Goal: Information Seeking & Learning: Learn about a topic

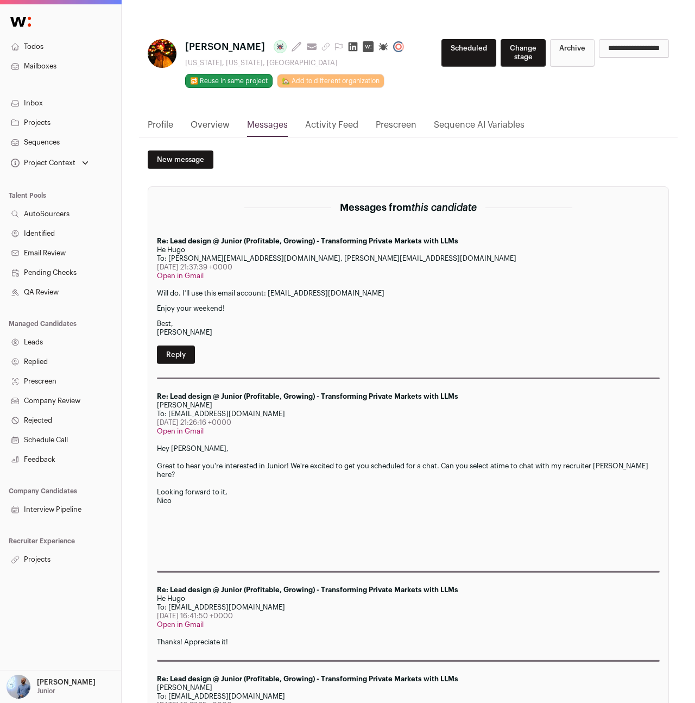
scroll to position [969, 0]
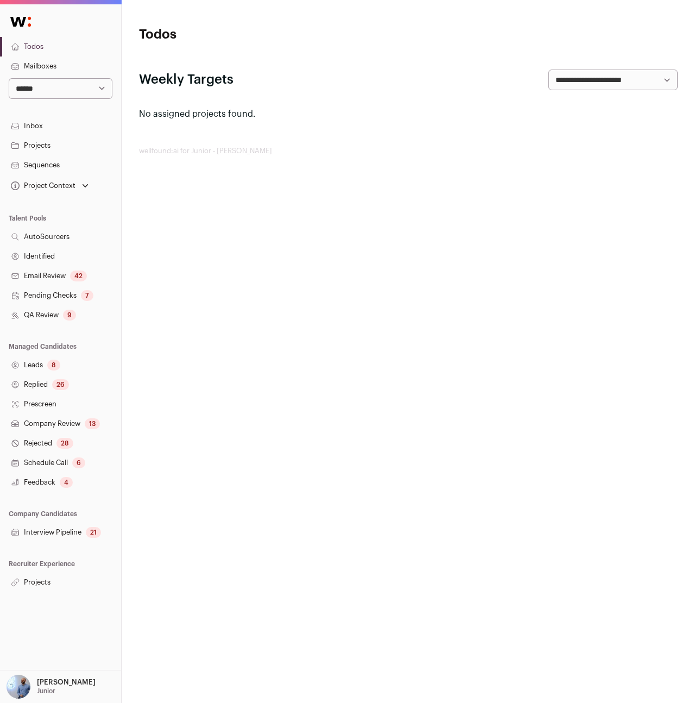
click at [29, 91] on select "**********" at bounding box center [61, 88] width 104 height 21
select select "*****"
click at [9, 78] on select "**********" at bounding box center [61, 88] width 104 height 21
click at [31, 579] on link "Projects" at bounding box center [60, 582] width 121 height 20
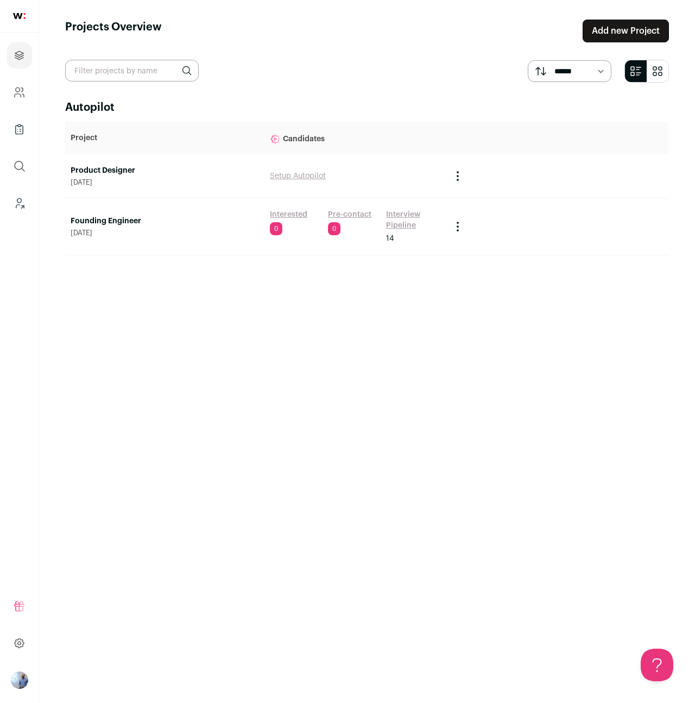
click at [84, 218] on link "Founding Engineer" at bounding box center [165, 221] width 188 height 11
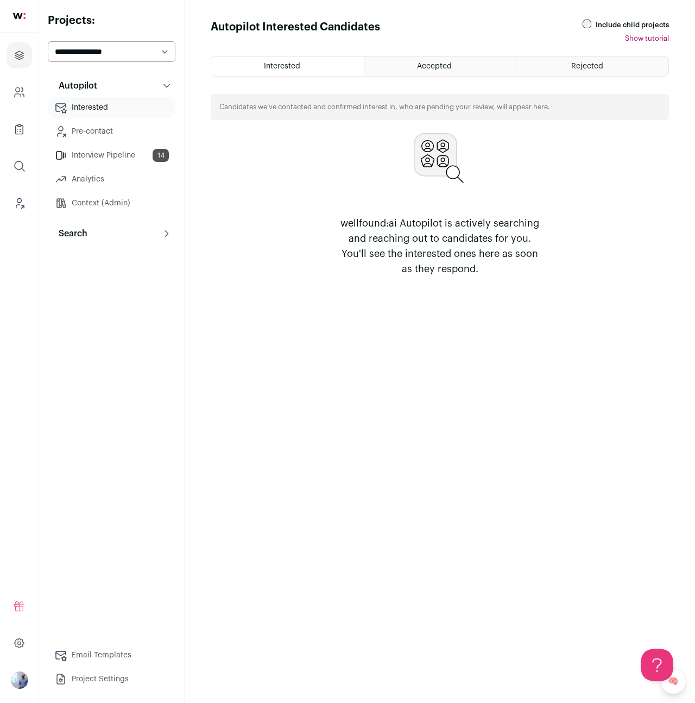
click at [85, 244] on div "Autopilot Autopilot Interested Pre-contact Interview Pipeline 14 Analytics Cont…" at bounding box center [112, 382] width 128 height 615
click at [91, 231] on button "Search" at bounding box center [112, 234] width 128 height 22
click at [90, 269] on ul "Search System Reviews 11 Prospects Replied 8 Schedule call 3 Rejected" at bounding box center [112, 320] width 128 height 152
click at [96, 255] on link "Search" at bounding box center [112, 255] width 128 height 22
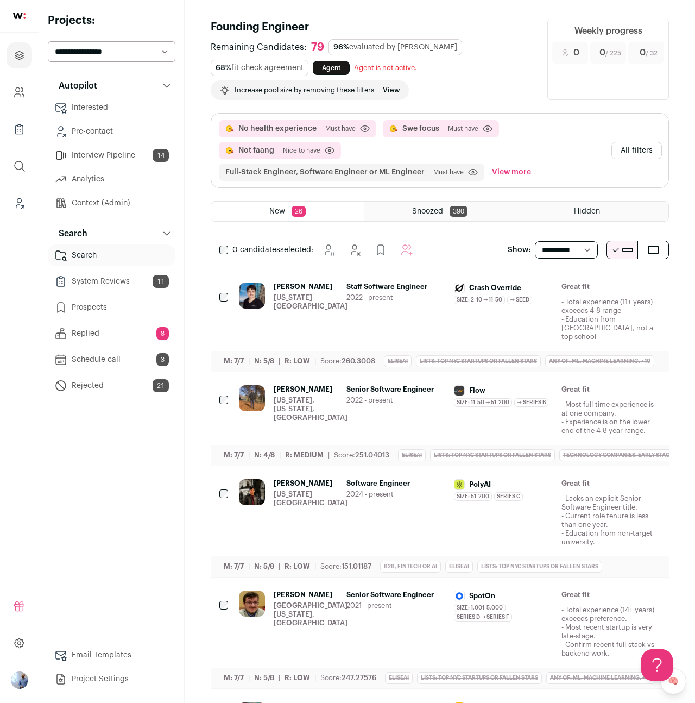
click at [642, 155] on button "All filters" at bounding box center [637, 150] width 51 height 17
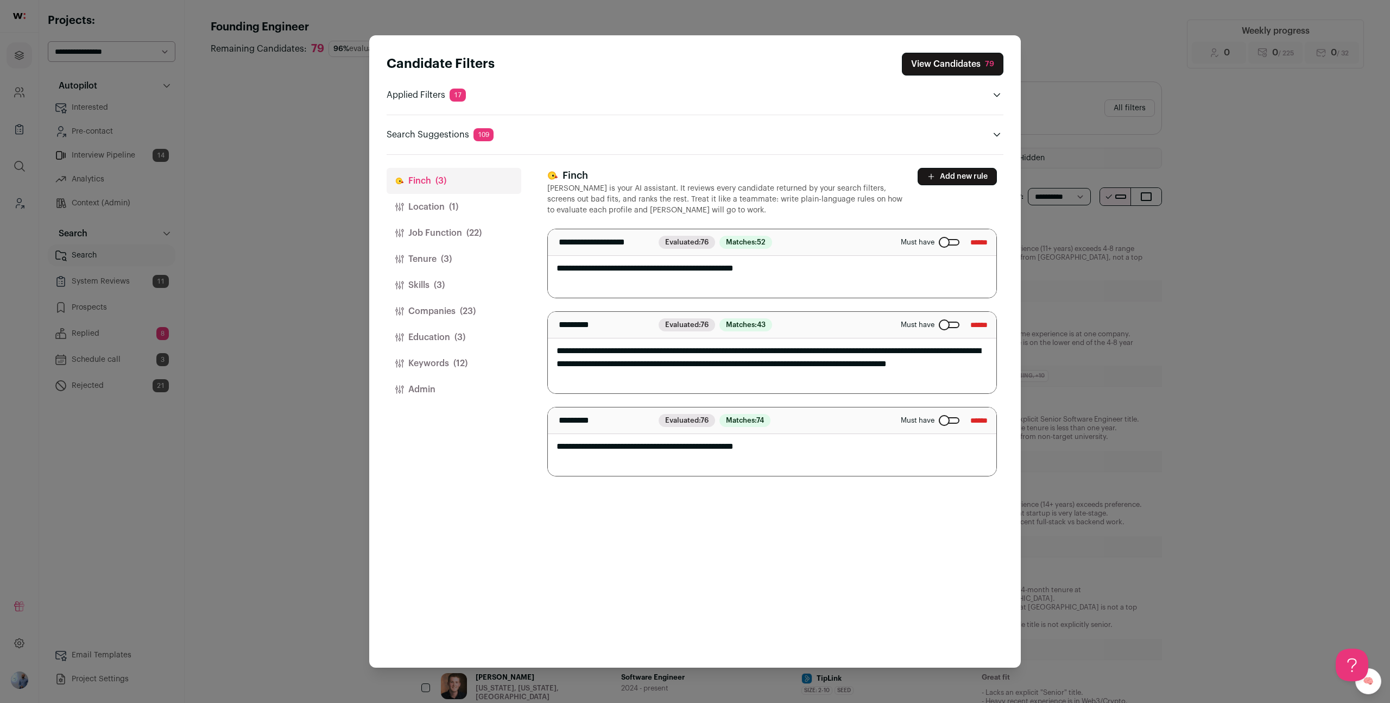
click at [612, 463] on textarea "**********" at bounding box center [772, 441] width 449 height 68
click at [455, 209] on span "(1)" at bounding box center [453, 206] width 9 height 13
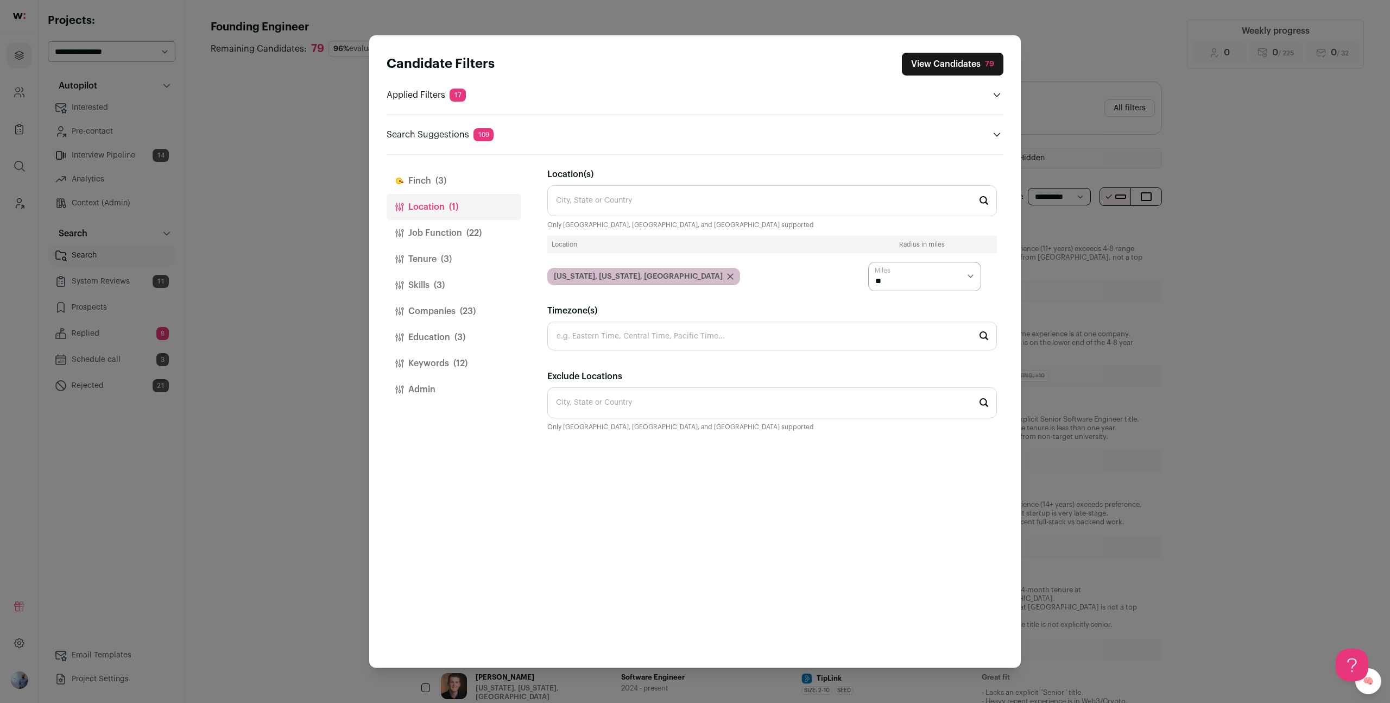
click at [467, 228] on span "(22)" at bounding box center [474, 232] width 15 height 13
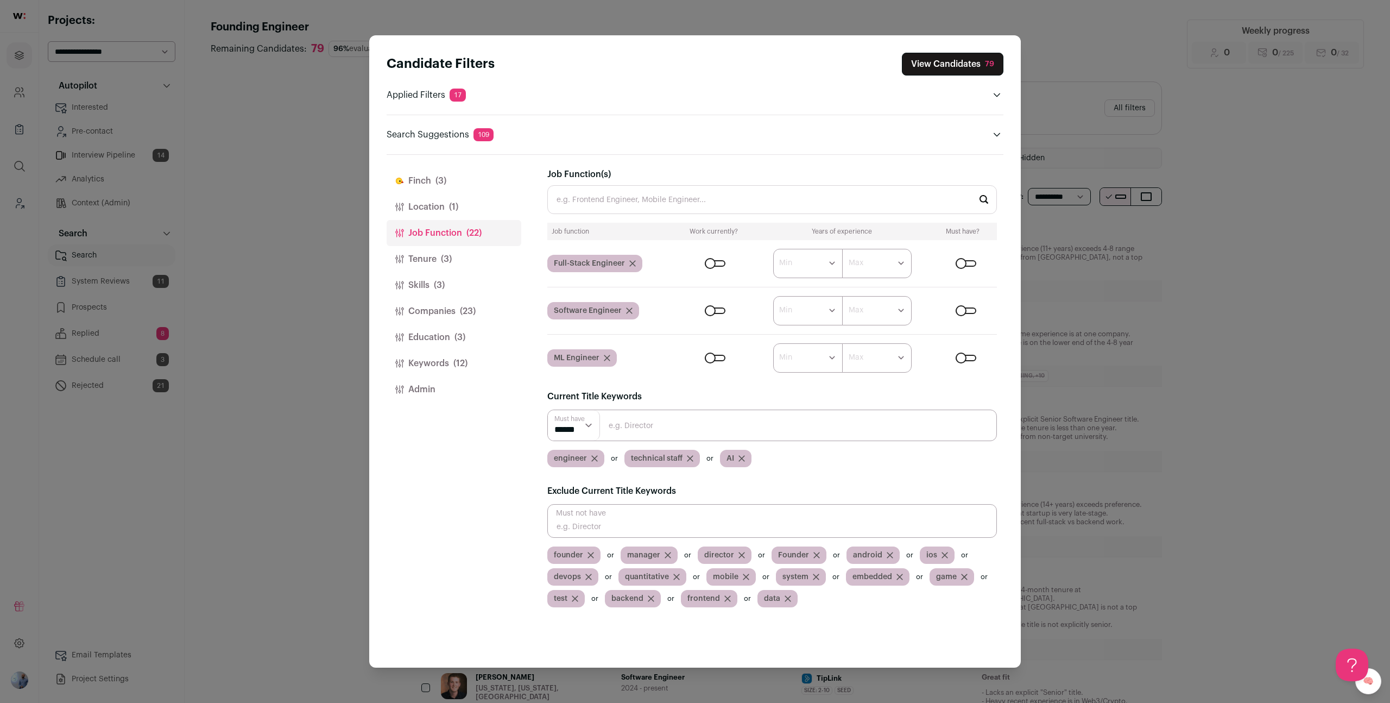
click at [455, 261] on button "Tenure (3)" at bounding box center [454, 259] width 135 height 26
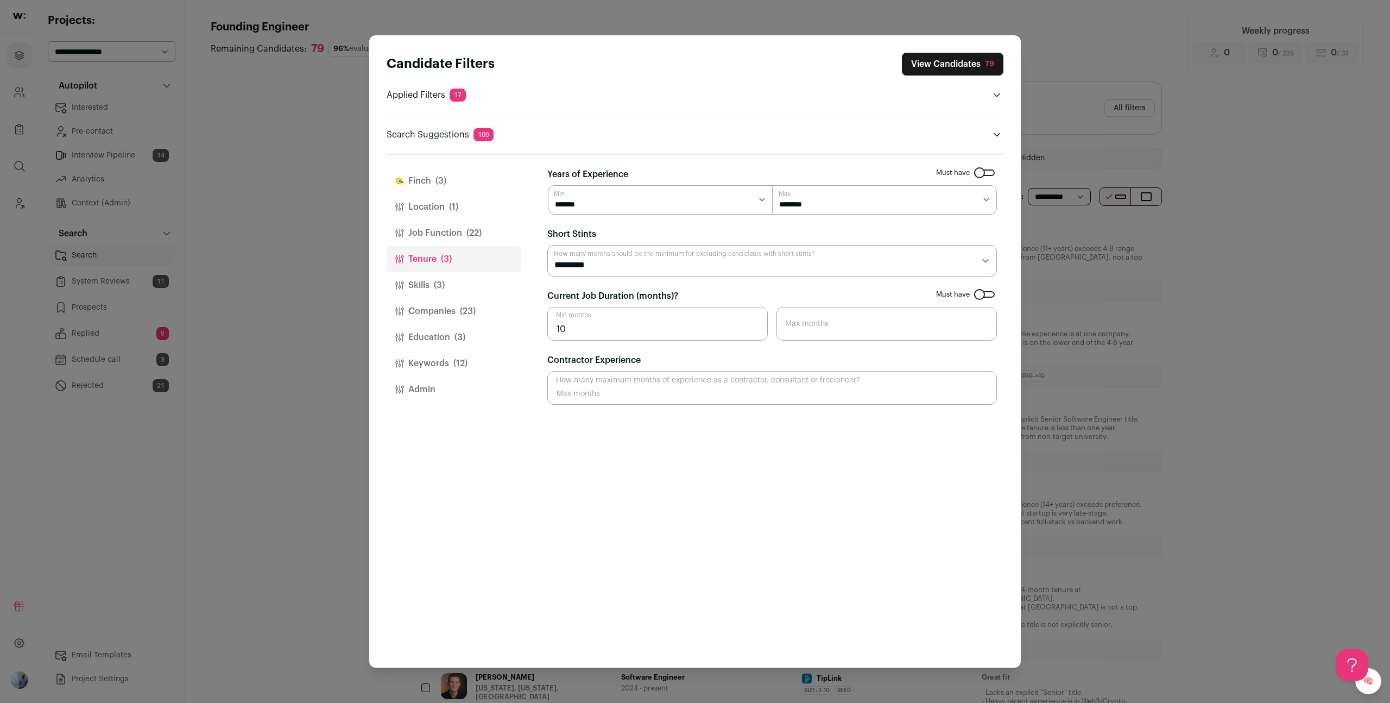
click at [396, 293] on button "Skills (3)" at bounding box center [454, 285] width 135 height 26
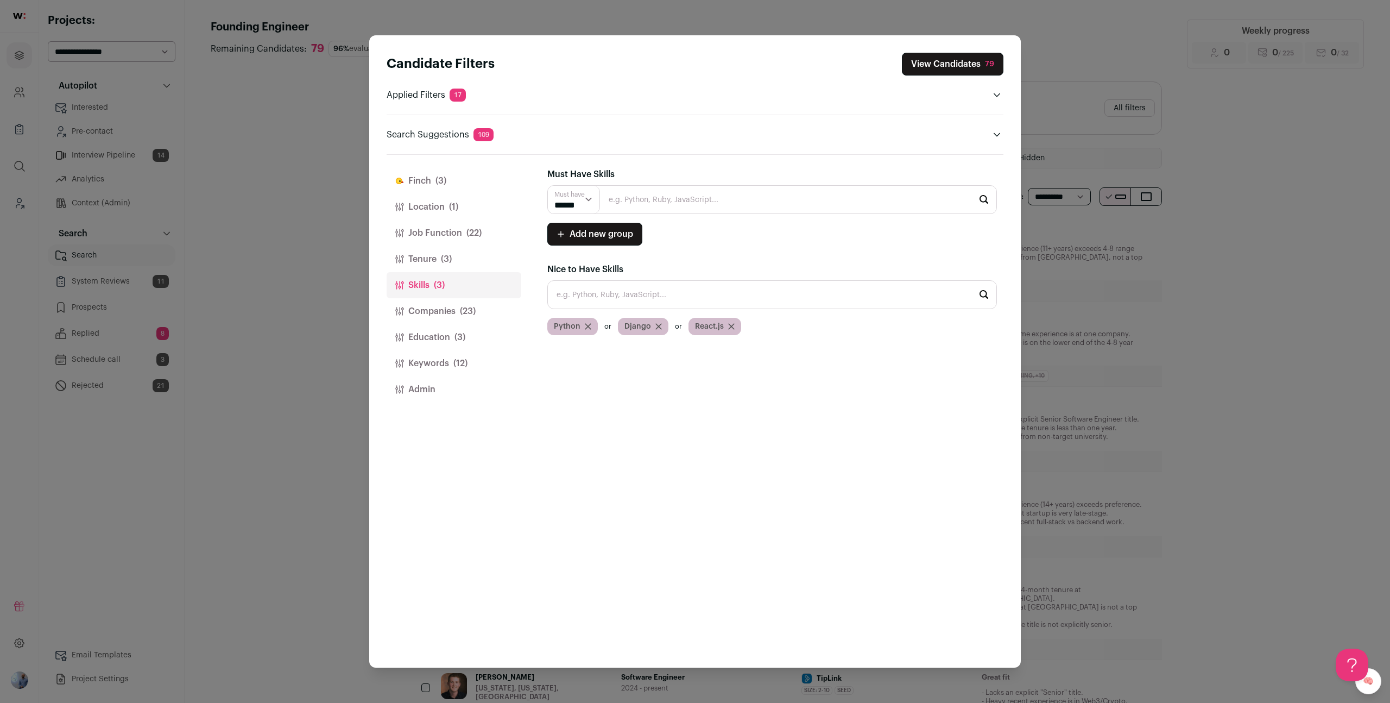
click at [492, 311] on button "Companies (23)" at bounding box center [454, 311] width 135 height 26
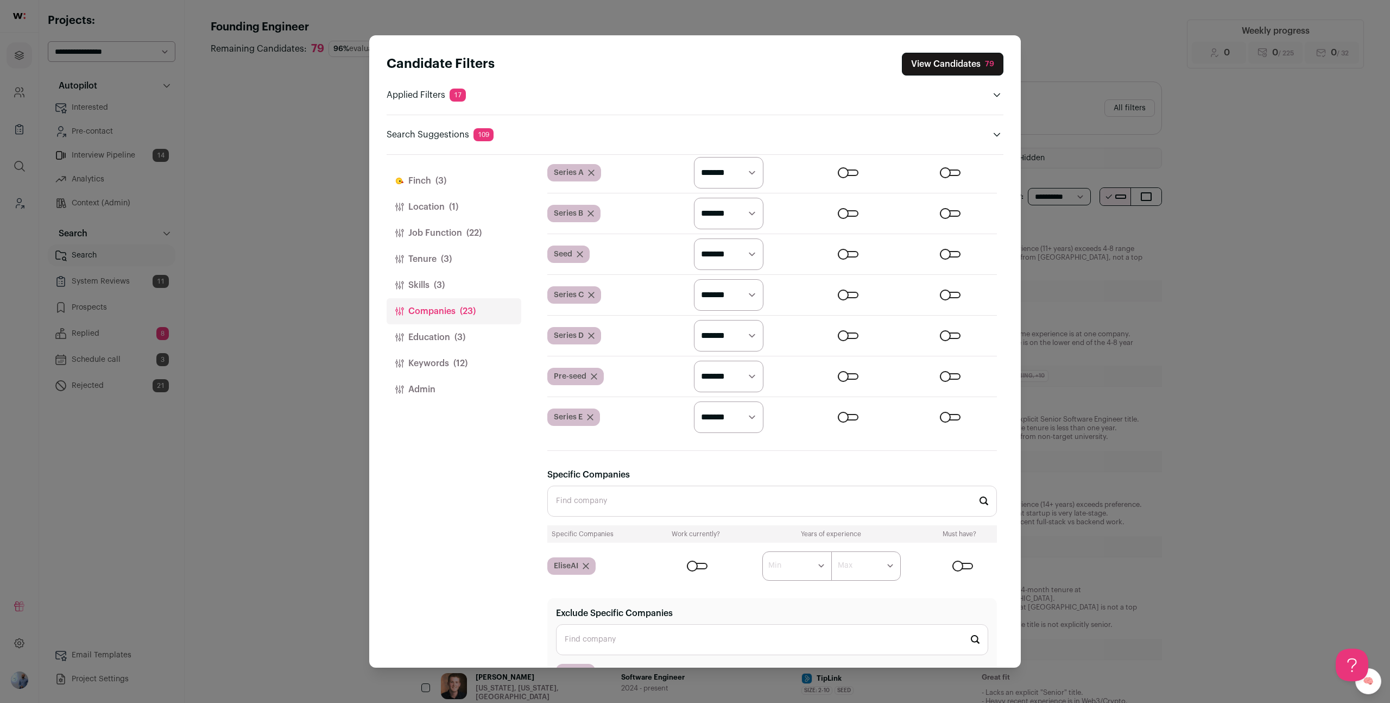
scroll to position [1124, 0]
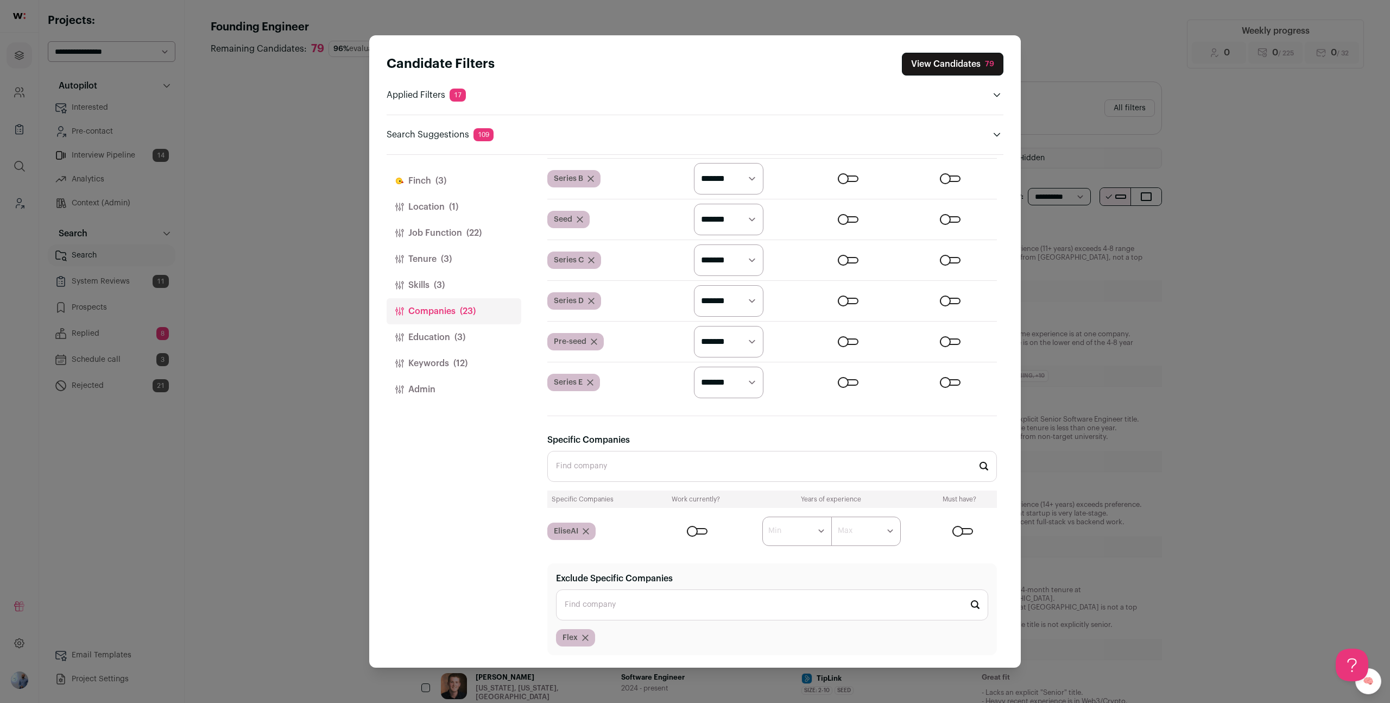
click at [475, 338] on button "Education (3)" at bounding box center [454, 337] width 135 height 26
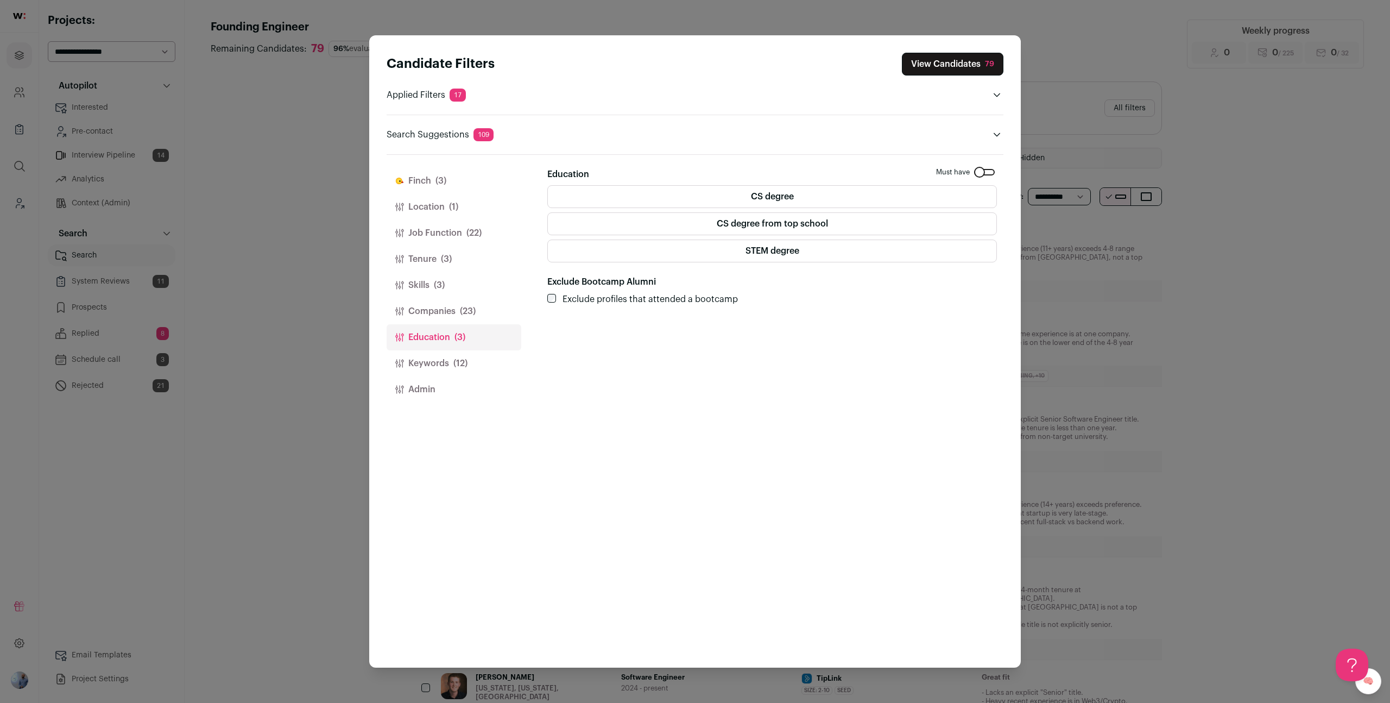
click at [467, 358] on span "(12)" at bounding box center [460, 363] width 14 height 13
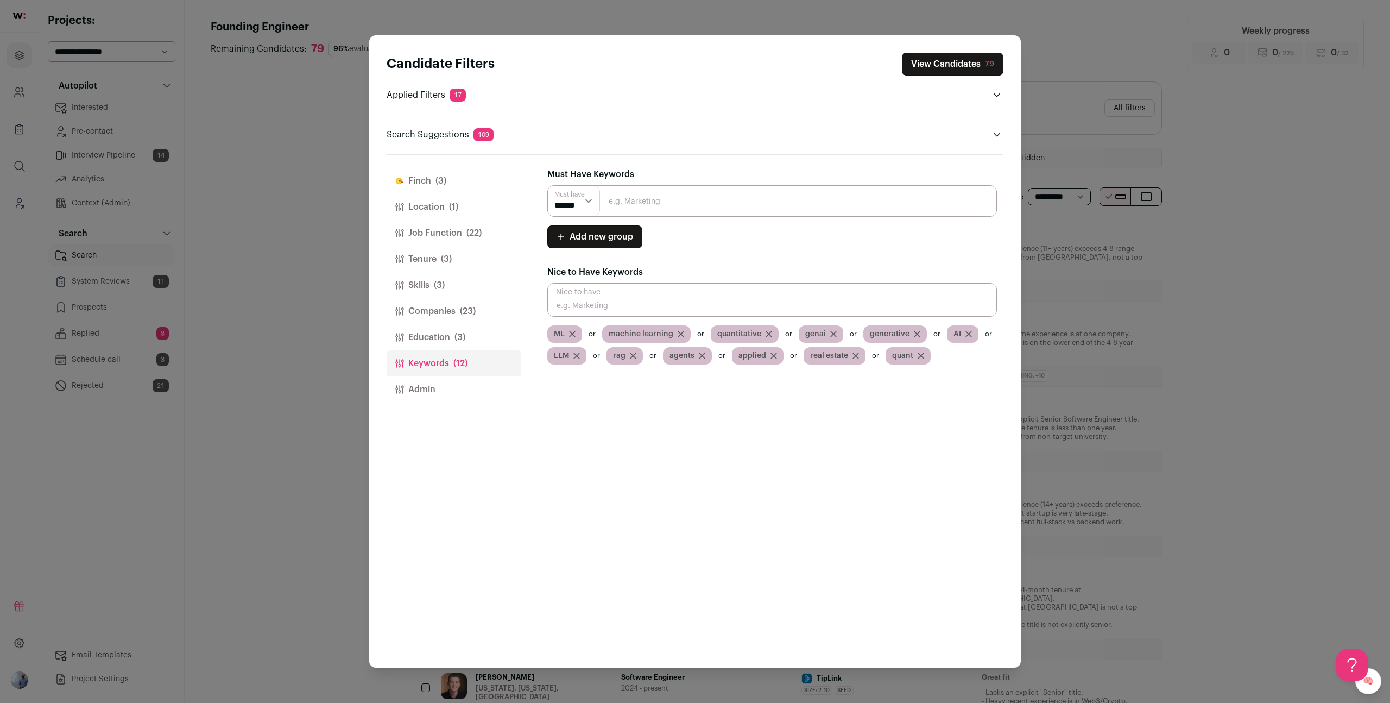
click at [476, 342] on button "Education (3)" at bounding box center [454, 337] width 135 height 26
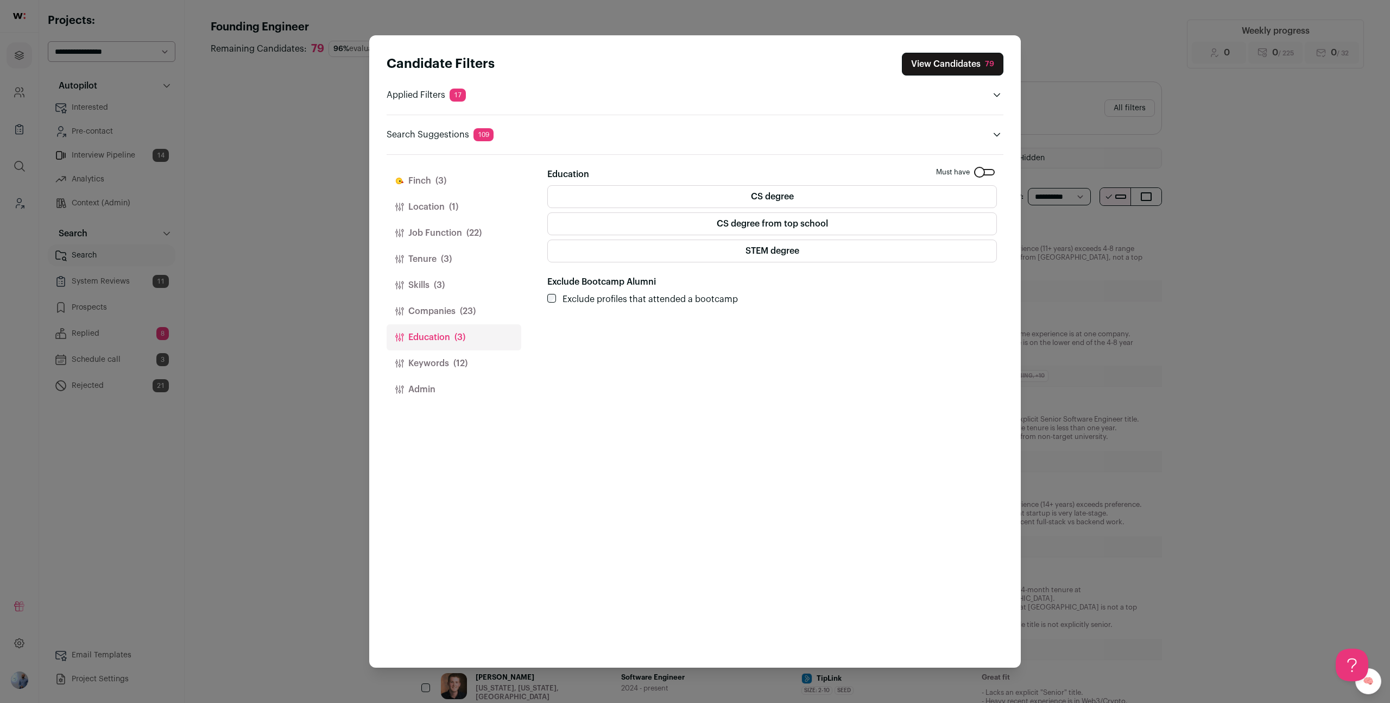
click at [465, 309] on span "(23)" at bounding box center [468, 311] width 16 height 13
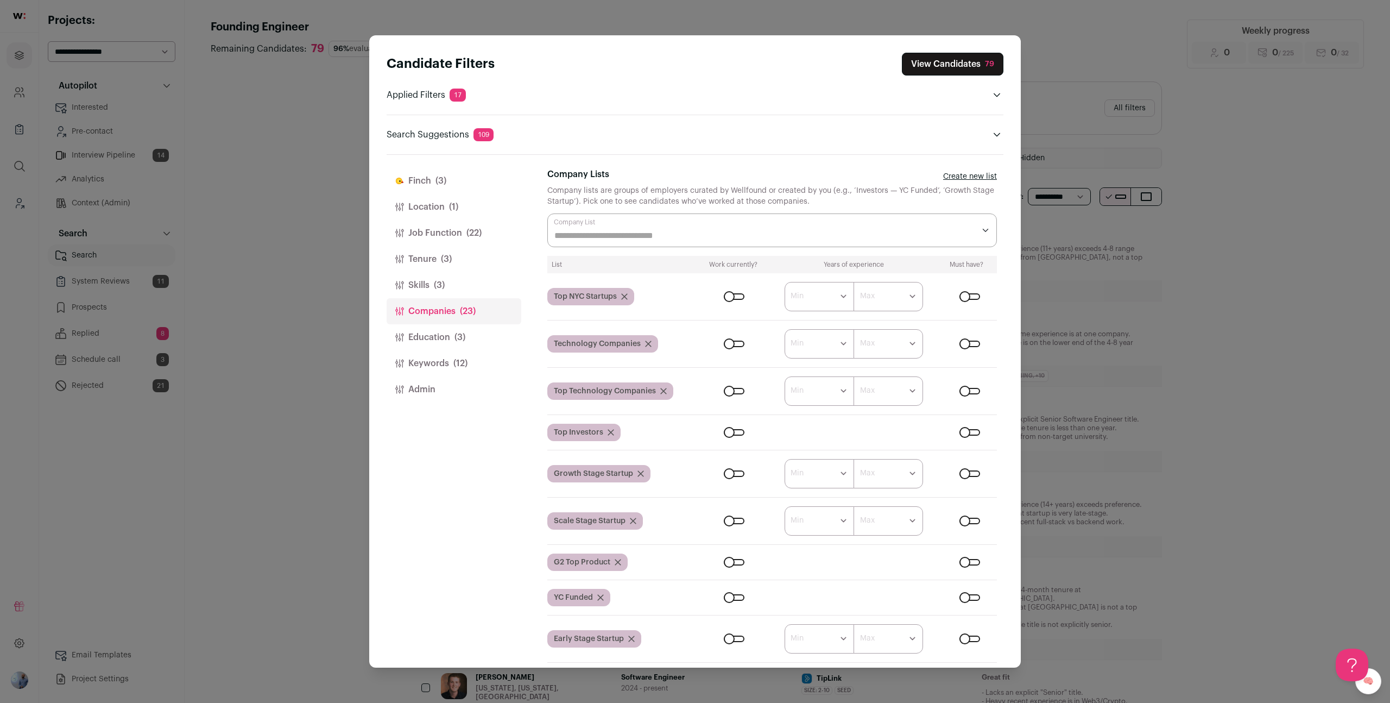
click at [459, 288] on button "Skills (3)" at bounding box center [454, 285] width 135 height 26
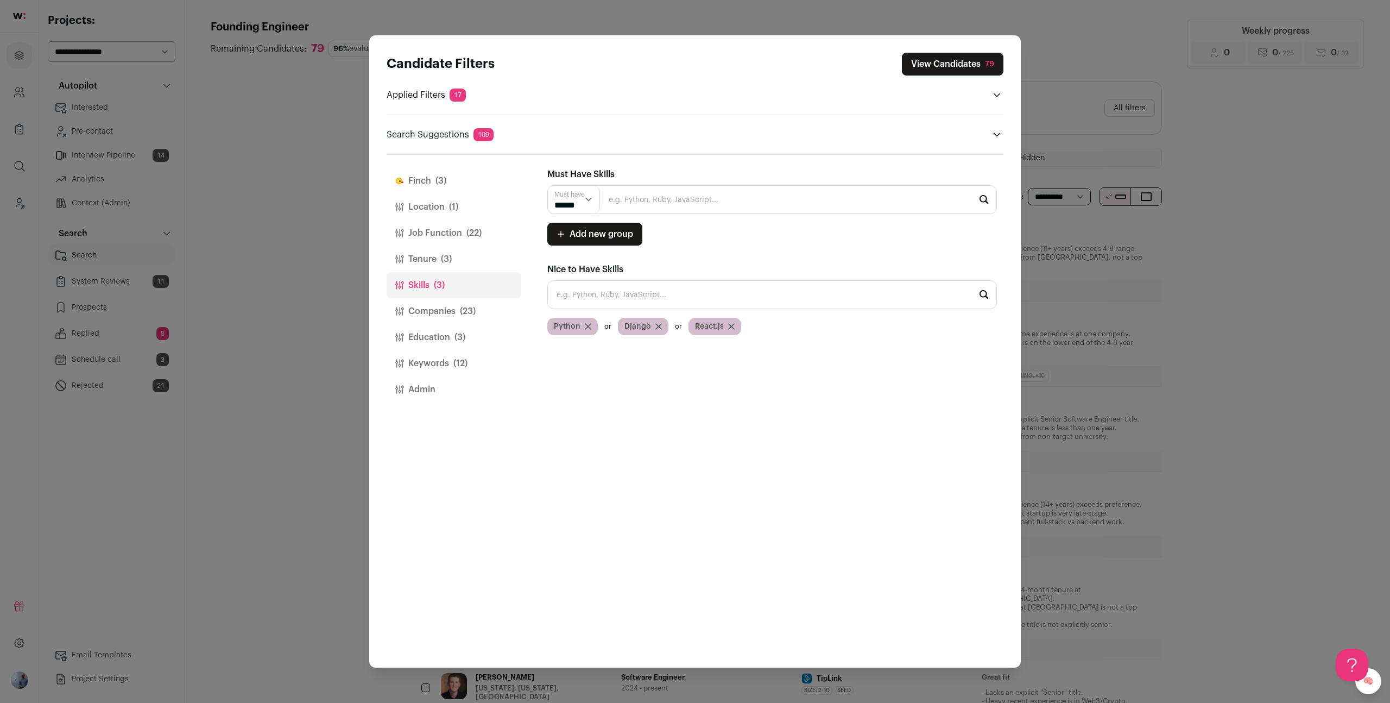
click at [459, 268] on button "Tenure (3)" at bounding box center [454, 259] width 135 height 26
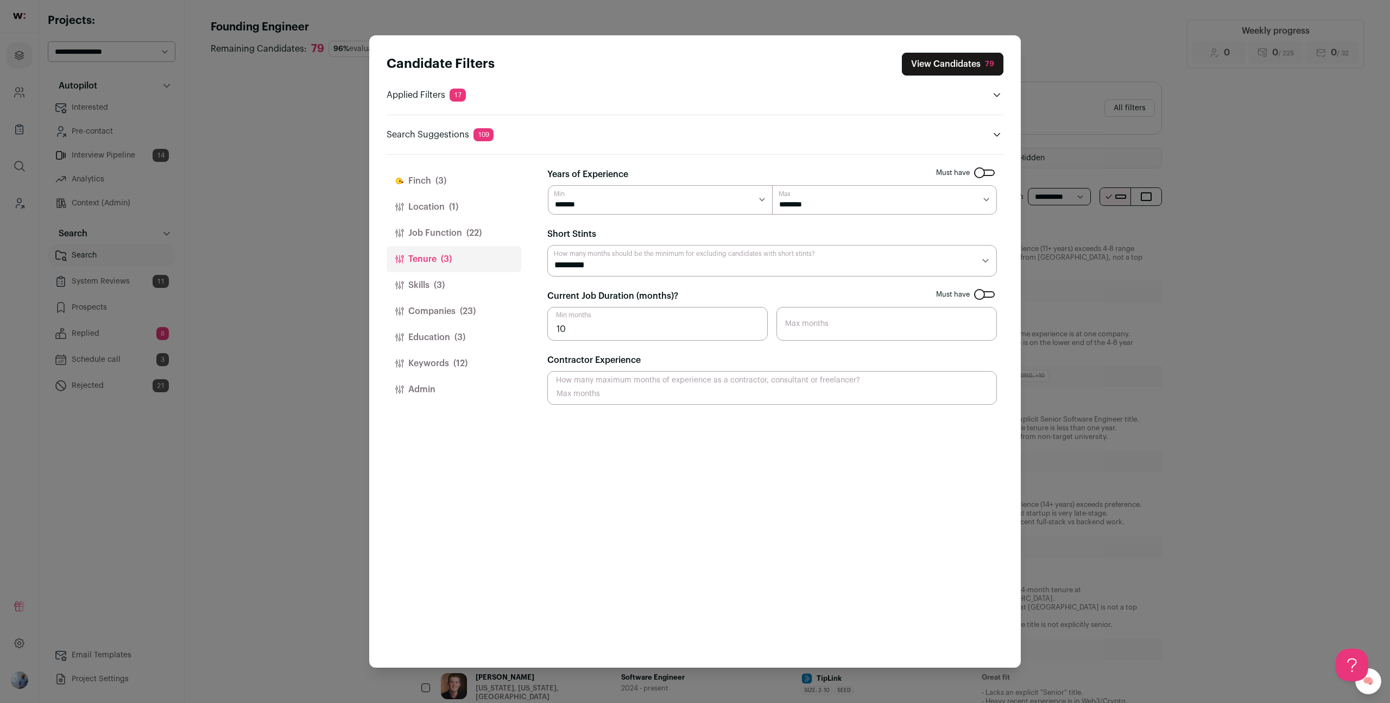
click at [458, 242] on button "Job Function (22)" at bounding box center [454, 233] width 135 height 26
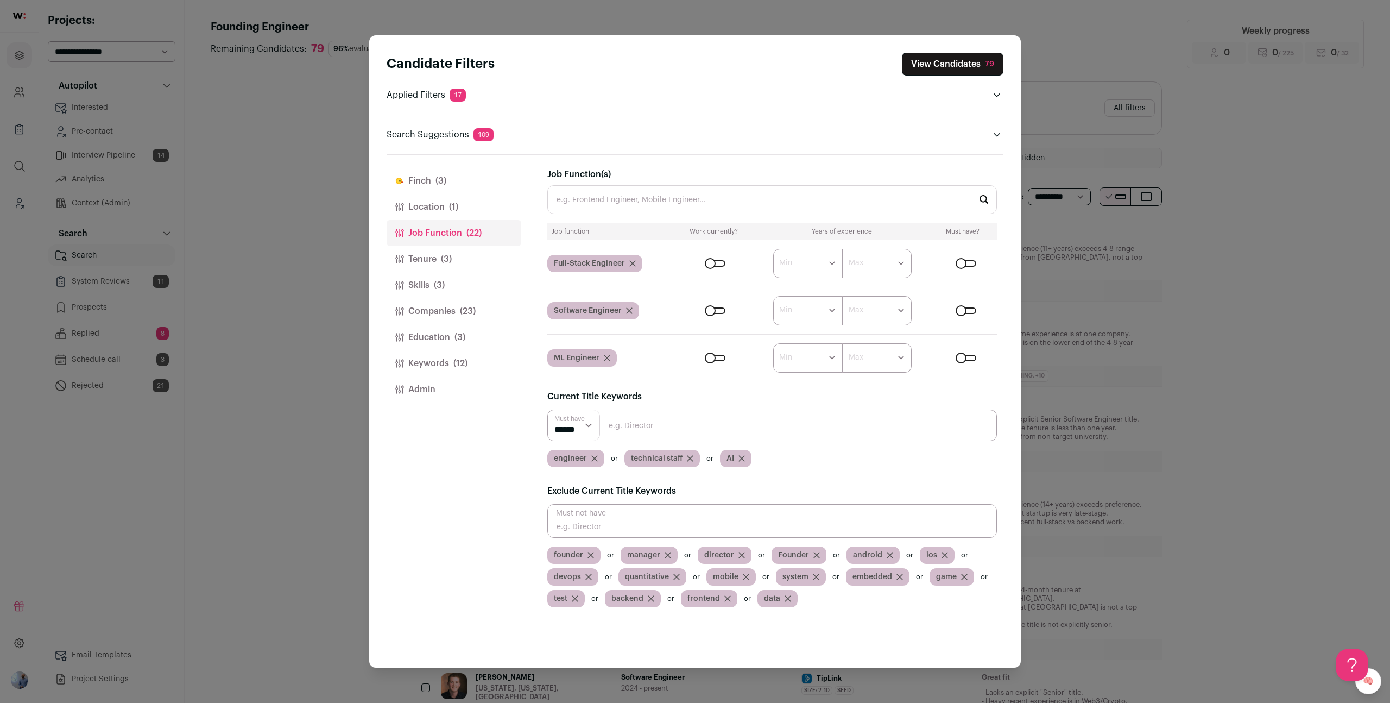
click at [454, 207] on span "(1)" at bounding box center [453, 206] width 9 height 13
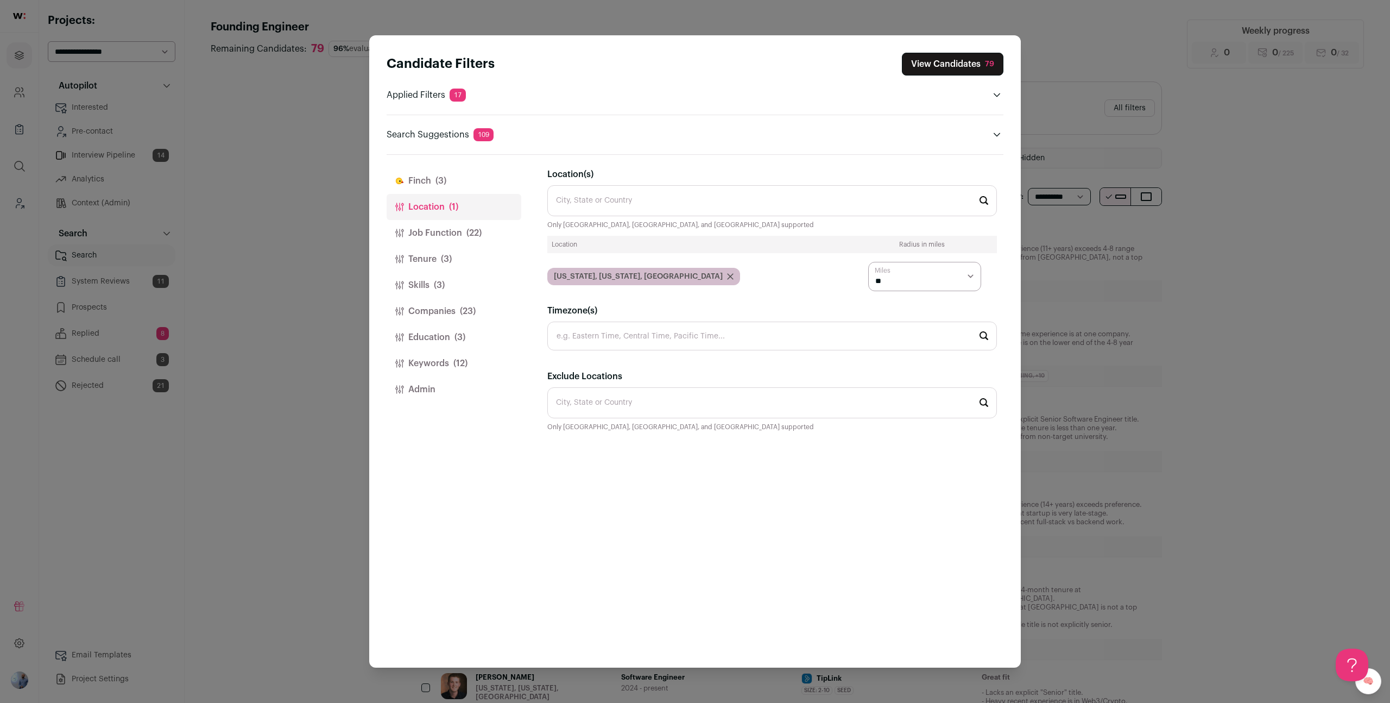
click at [441, 187] on span "(3)" at bounding box center [441, 180] width 11 height 13
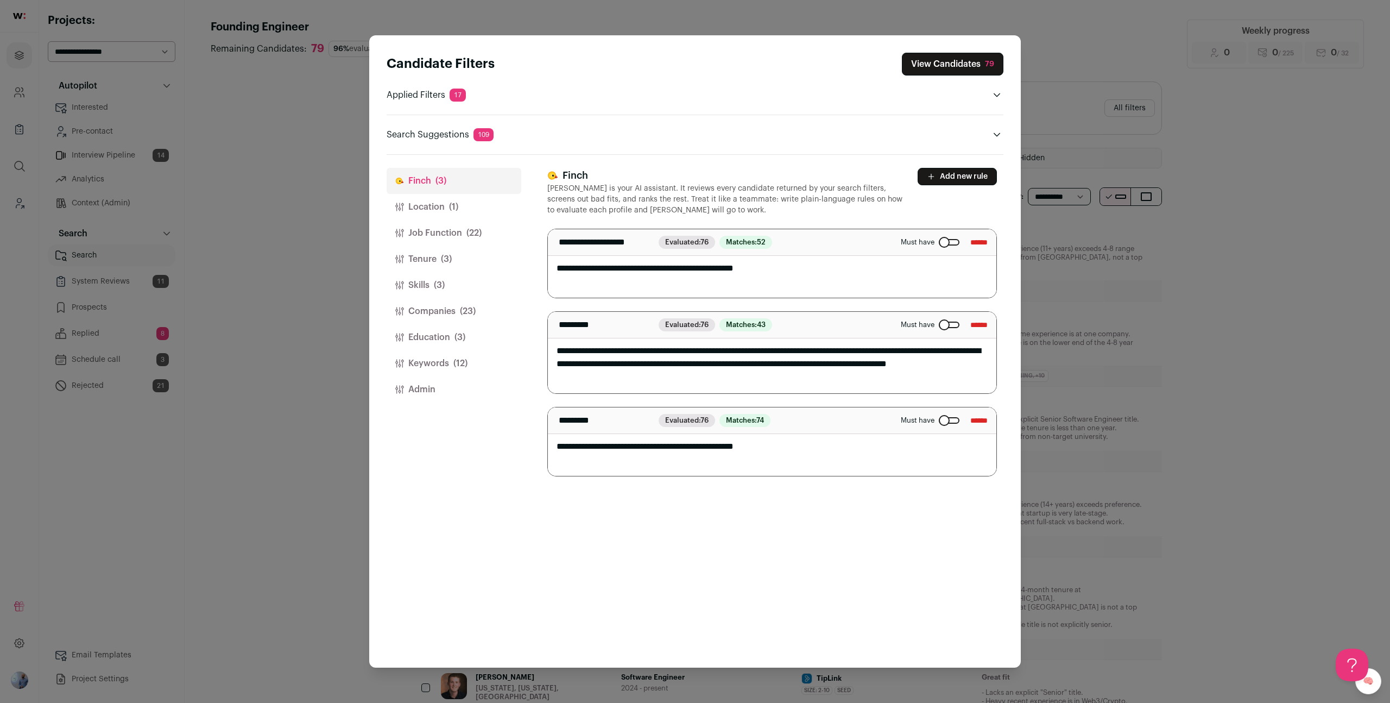
click at [453, 216] on button "Location (1)" at bounding box center [454, 207] width 135 height 26
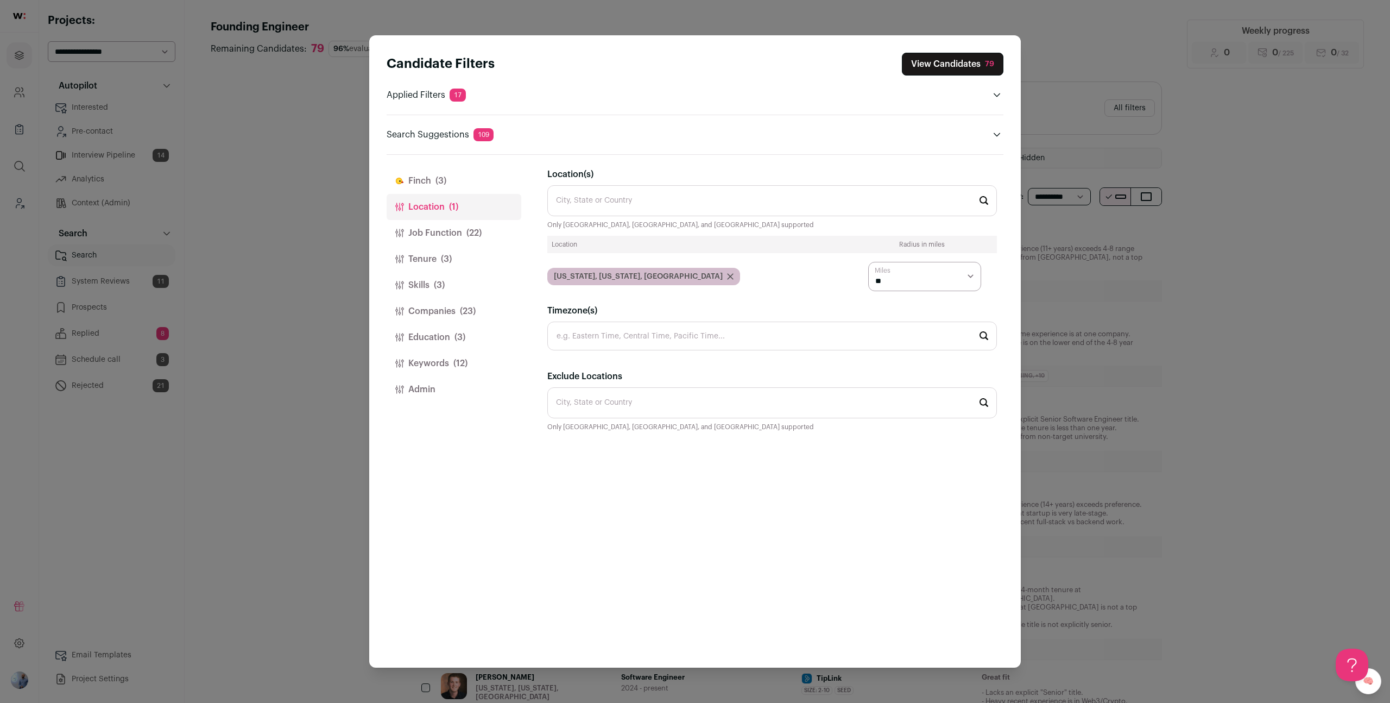
click at [451, 236] on button "Job Function (22)" at bounding box center [454, 233] width 135 height 26
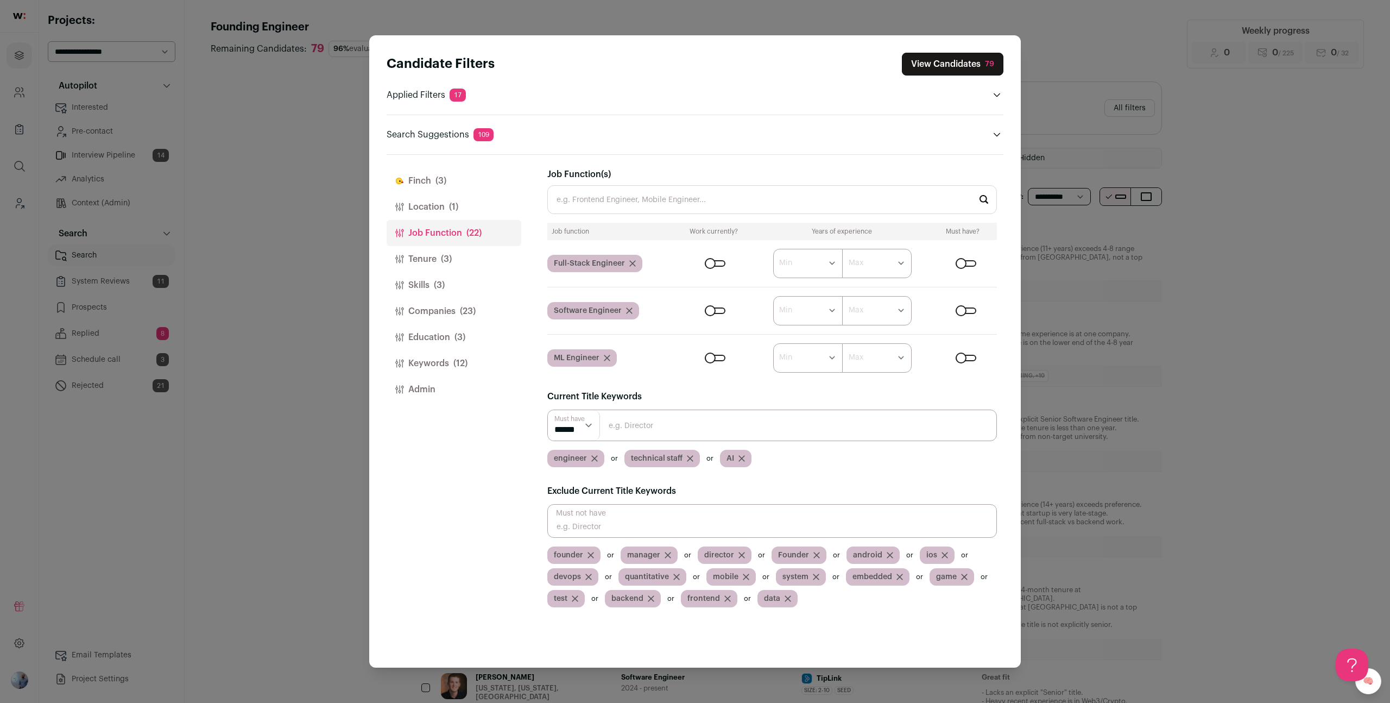
click at [695, 530] on input "Close modal via background" at bounding box center [772, 521] width 450 height 34
click at [449, 532] on div "Finch (3) Location (1) Job Function (22) Tenure (3) Skills (3) Companies (23) E…" at bounding box center [454, 411] width 135 height 513
click at [649, 582] on span "quantitative" at bounding box center [647, 576] width 44 height 11
click at [433, 182] on button "Finch (3)" at bounding box center [454, 181] width 135 height 26
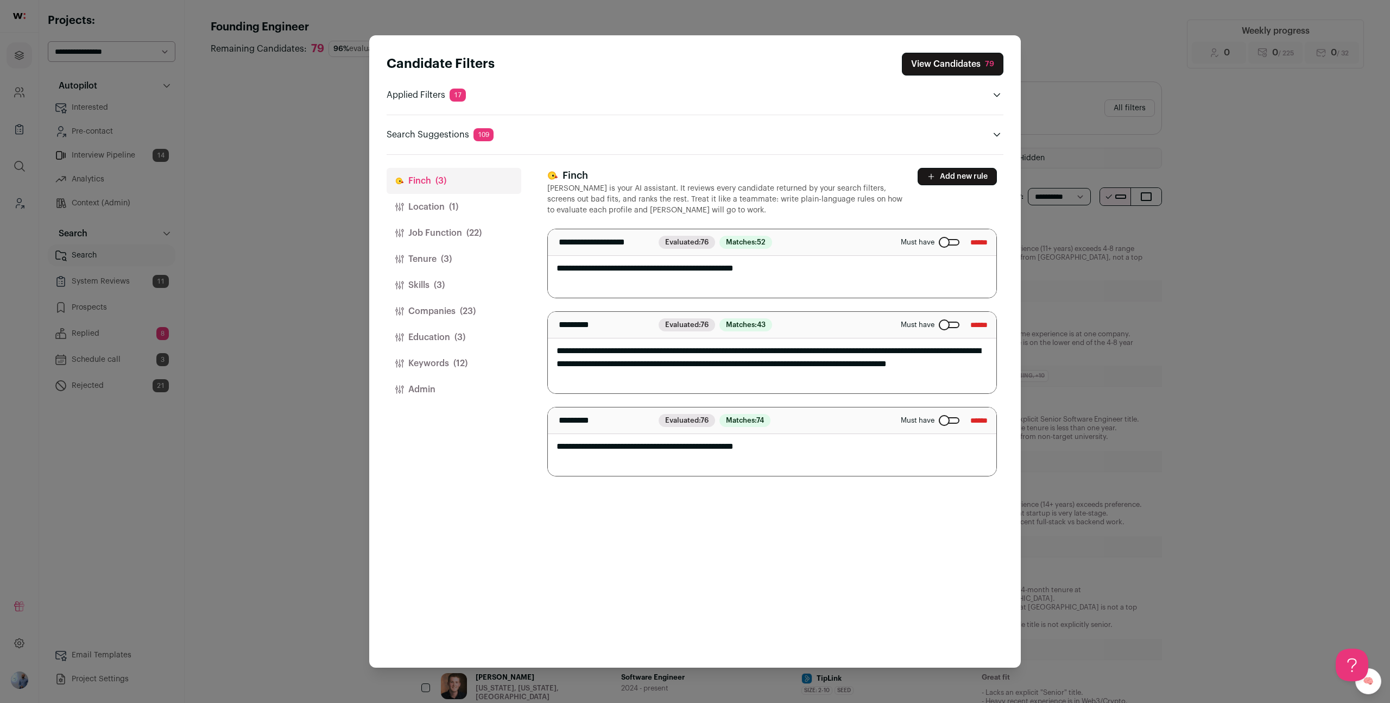
click at [695, 368] on textarea "**********" at bounding box center [772, 352] width 449 height 81
click at [695, 370] on textarea "**********" at bounding box center [772, 352] width 449 height 81
click at [695, 499] on div "**********" at bounding box center [775, 411] width 456 height 513
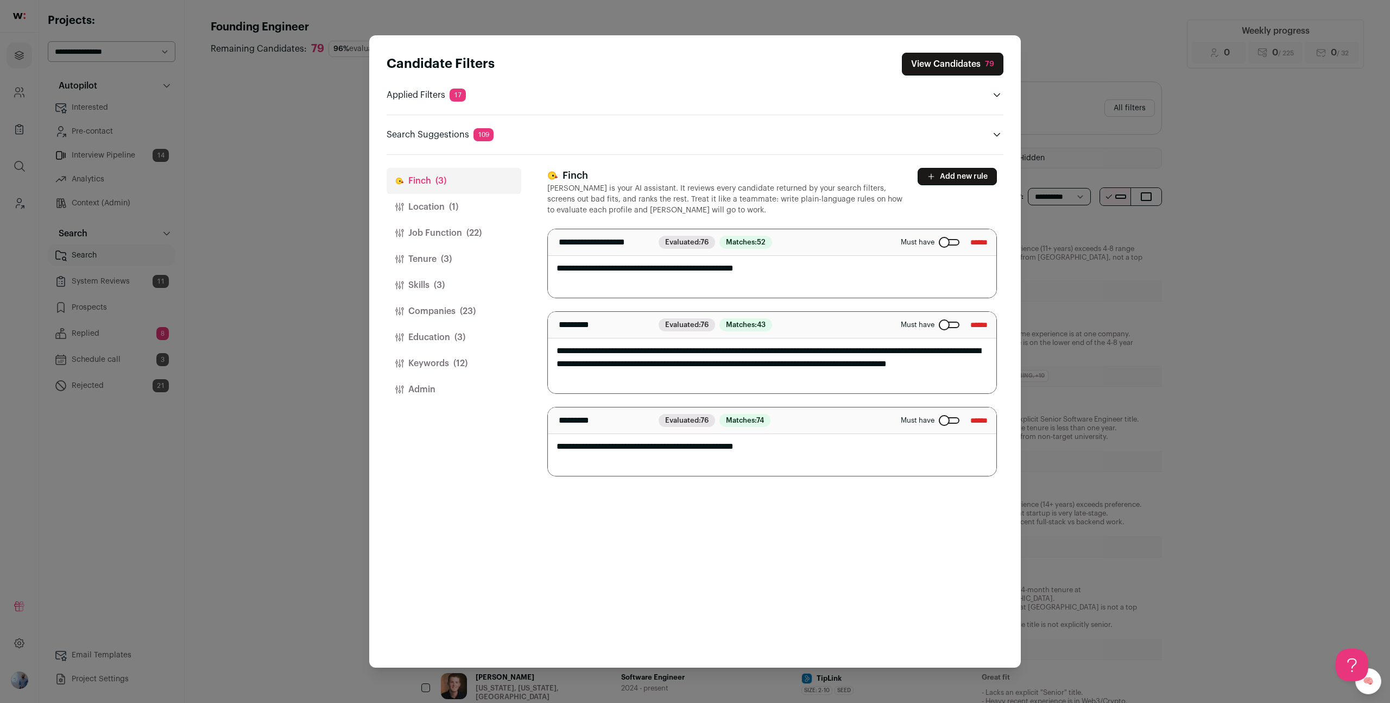
click at [634, 501] on div "**********" at bounding box center [775, 411] width 456 height 513
click at [451, 209] on span "(1)" at bounding box center [453, 206] width 9 height 13
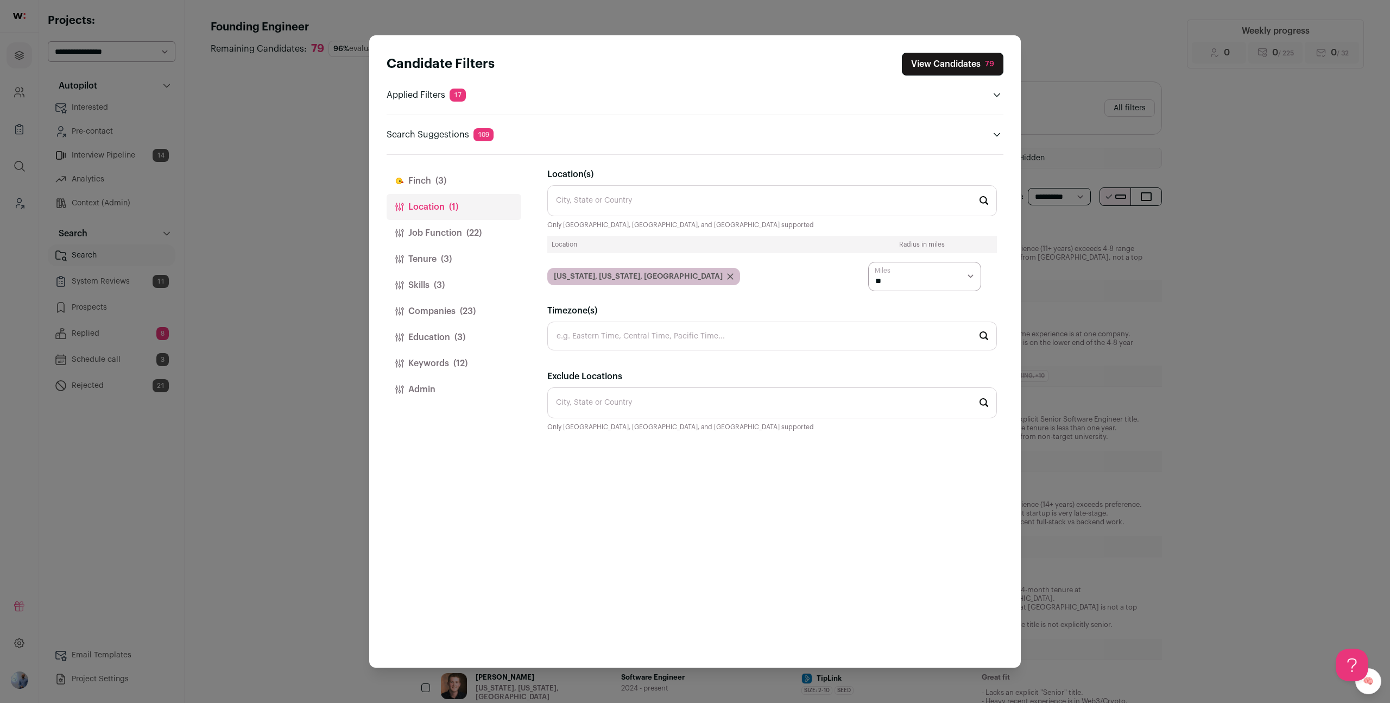
click at [448, 228] on button "Job Function (22)" at bounding box center [454, 233] width 135 height 26
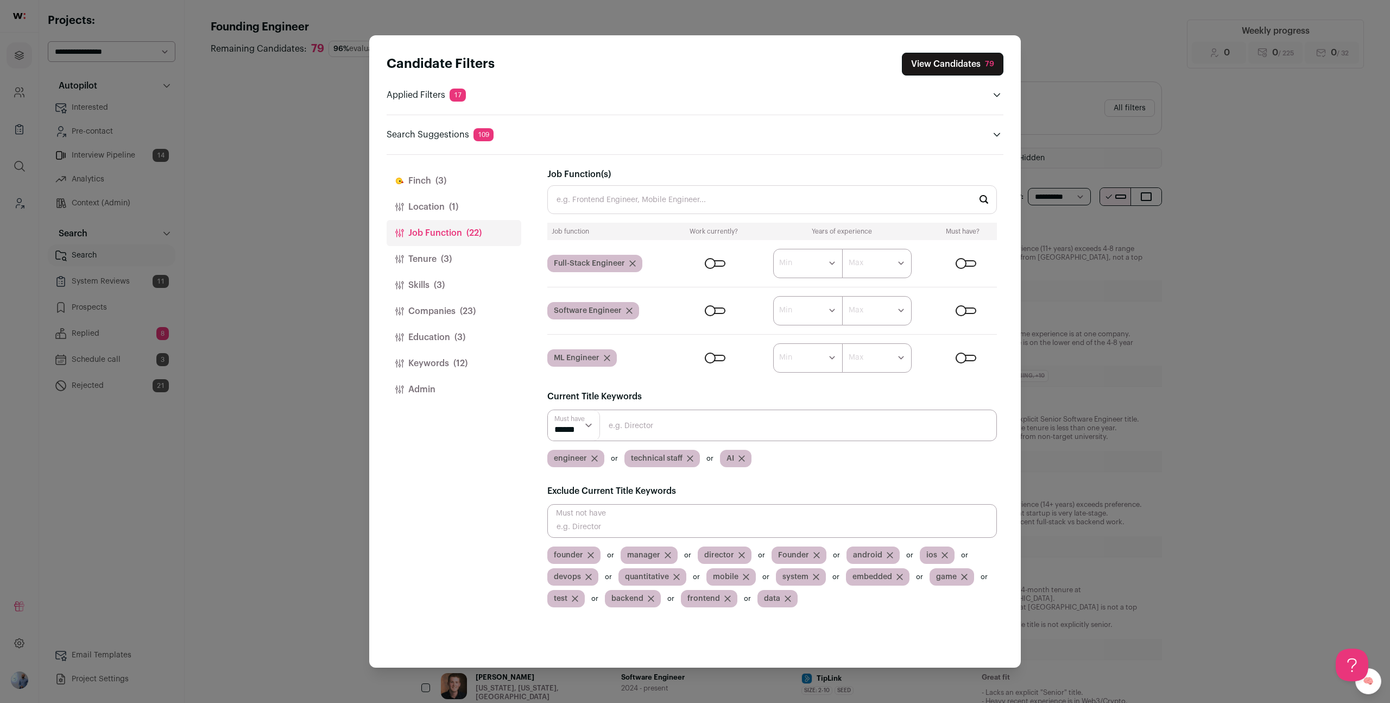
click at [449, 245] on button "Job Function (22)" at bounding box center [454, 233] width 135 height 26
click at [449, 260] on span "(3)" at bounding box center [446, 259] width 11 height 13
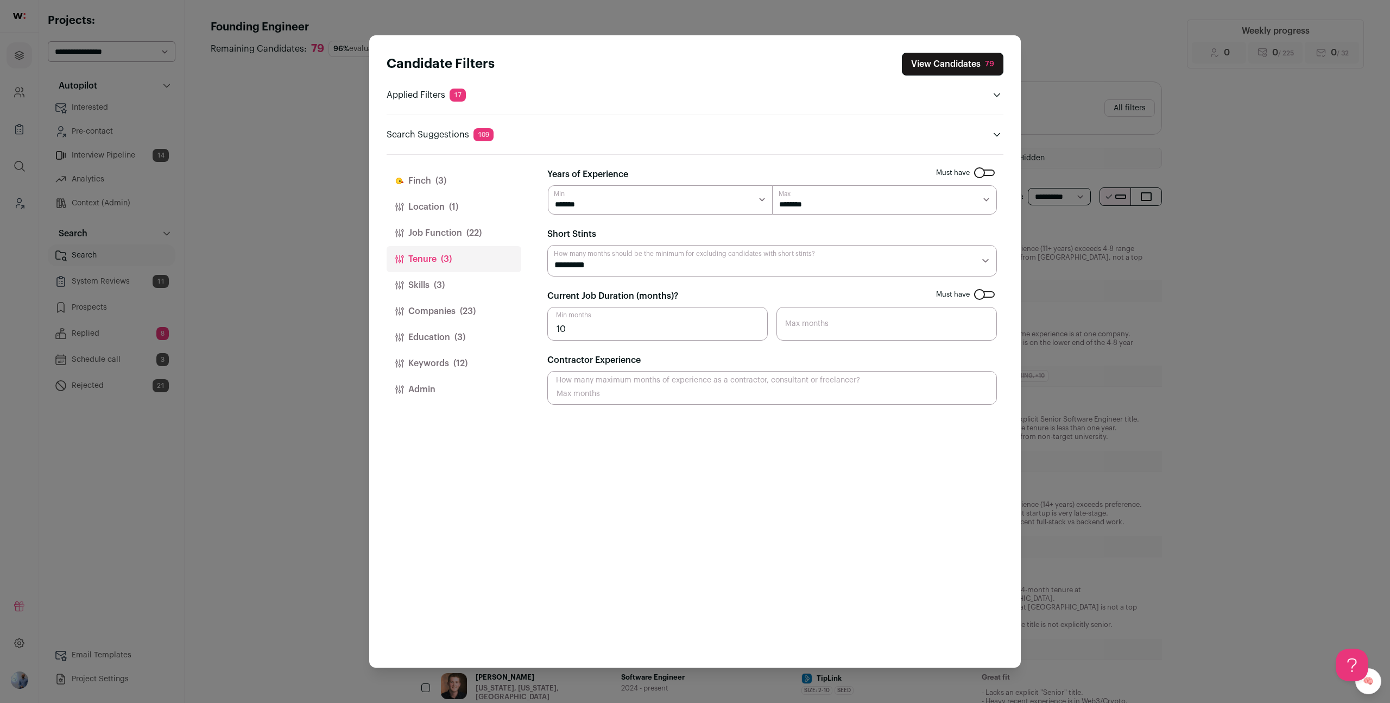
click at [454, 273] on button "Skills (3)" at bounding box center [454, 285] width 135 height 26
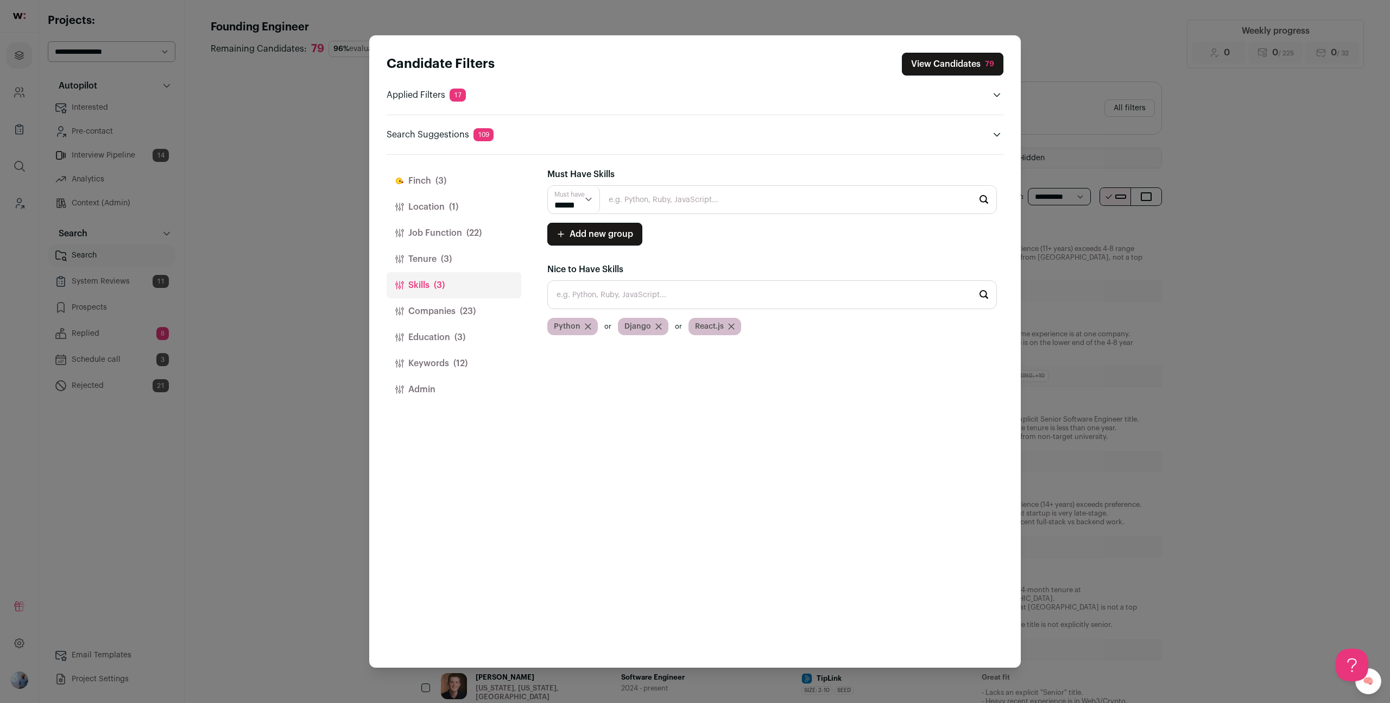
click at [455, 314] on button "Companies (23)" at bounding box center [454, 311] width 135 height 26
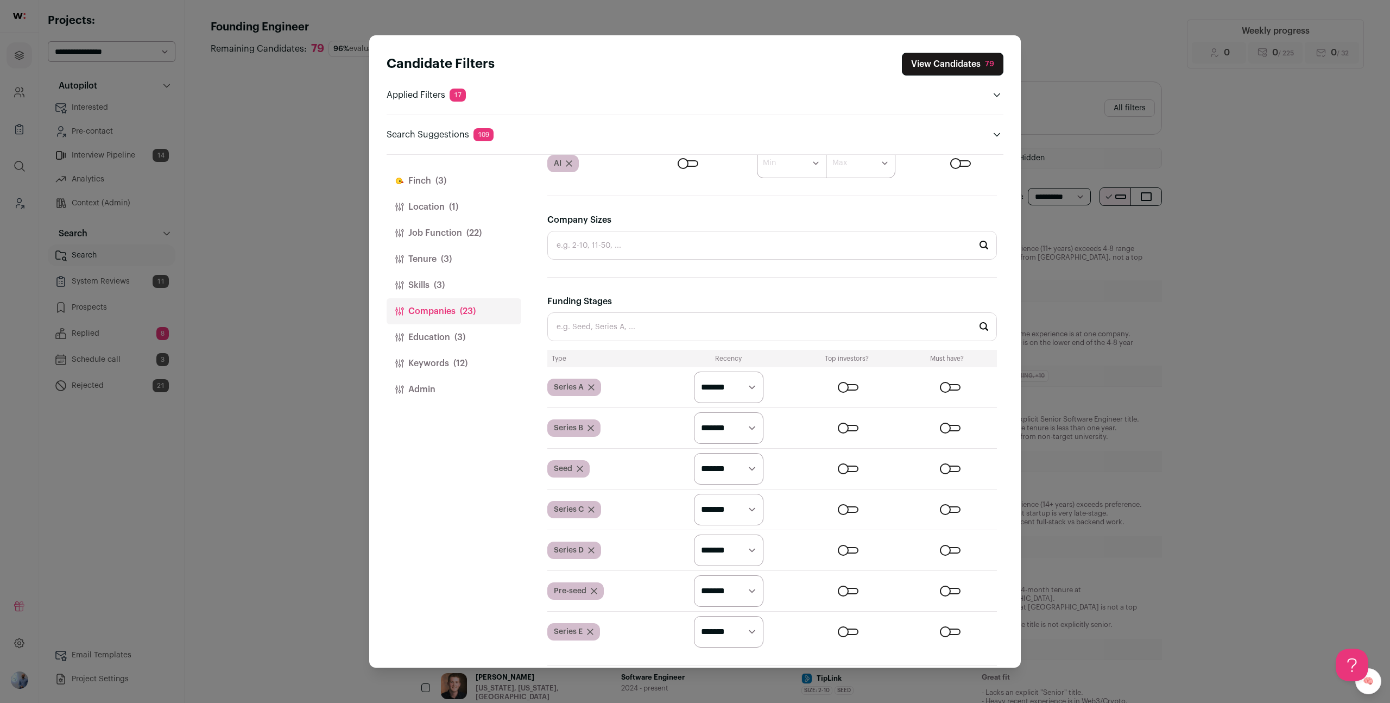
scroll to position [956, 0]
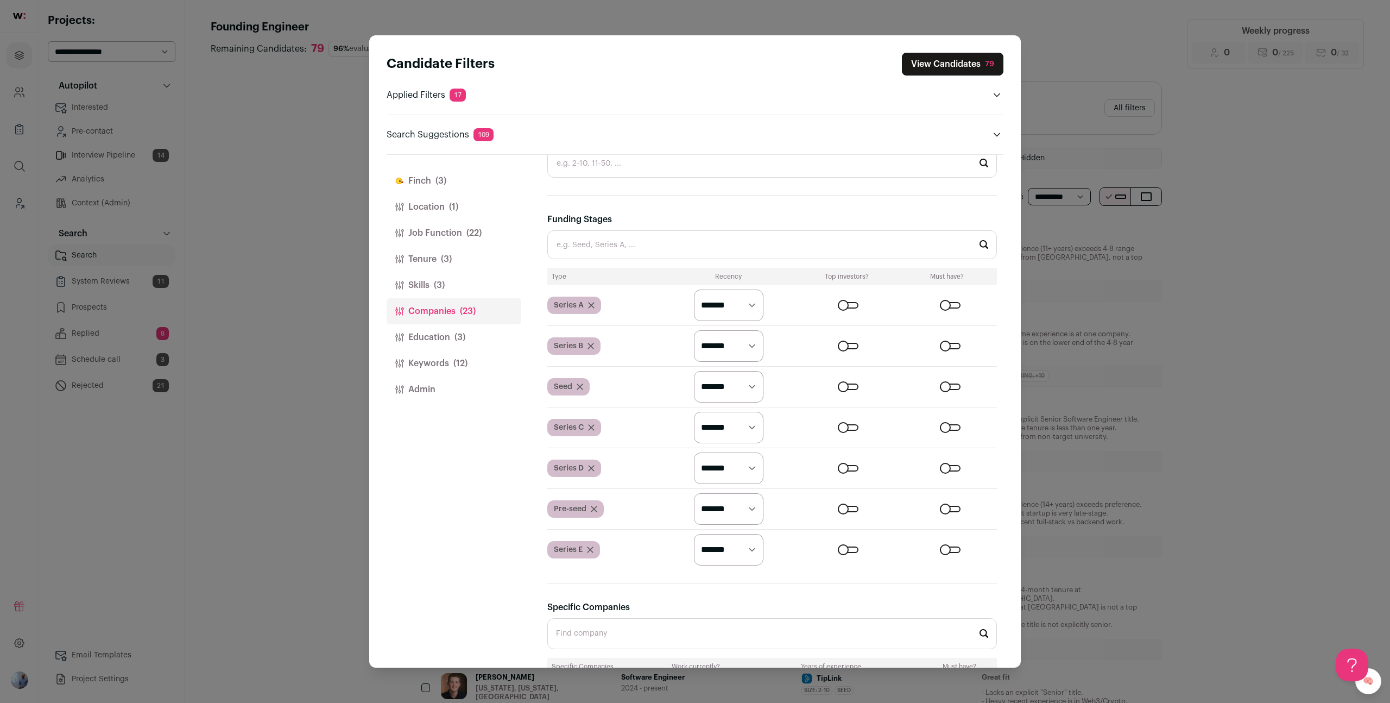
click at [695, 65] on button "View Candidates 79" at bounding box center [953, 64] width 102 height 23
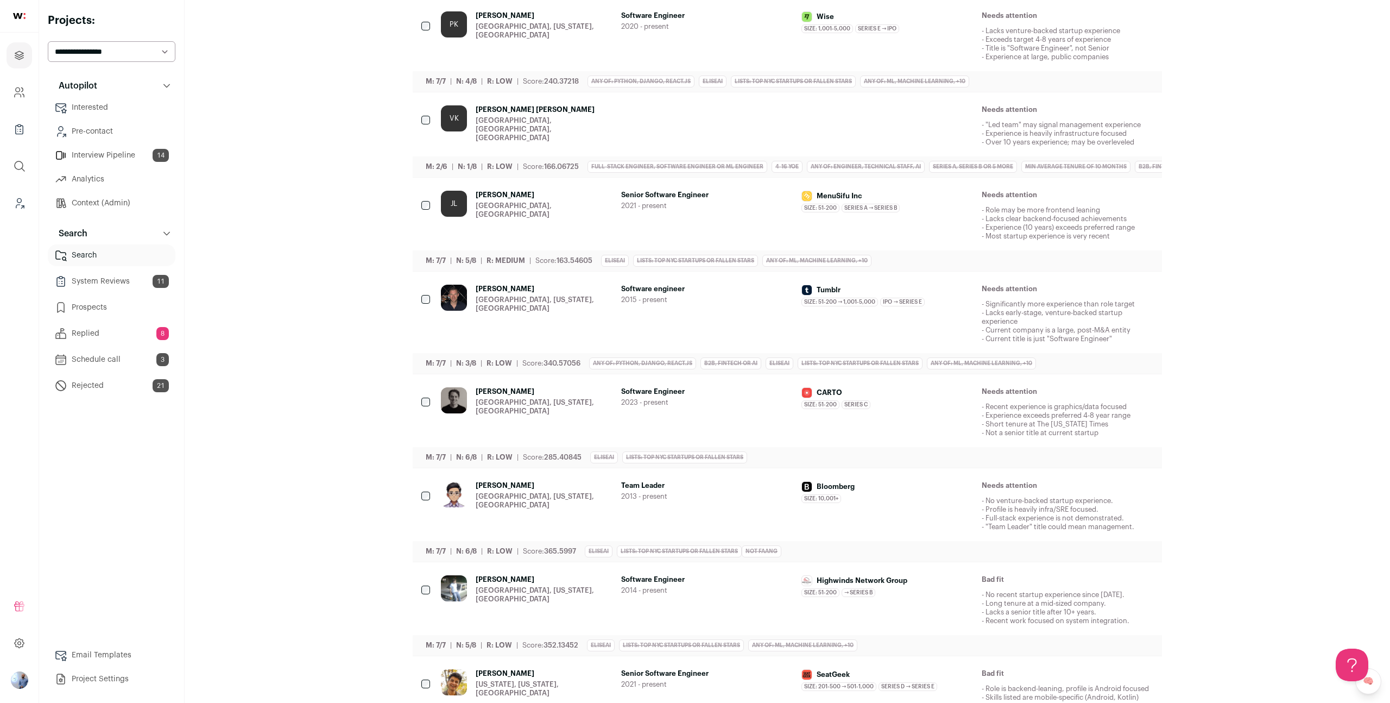
scroll to position [1359, 0]
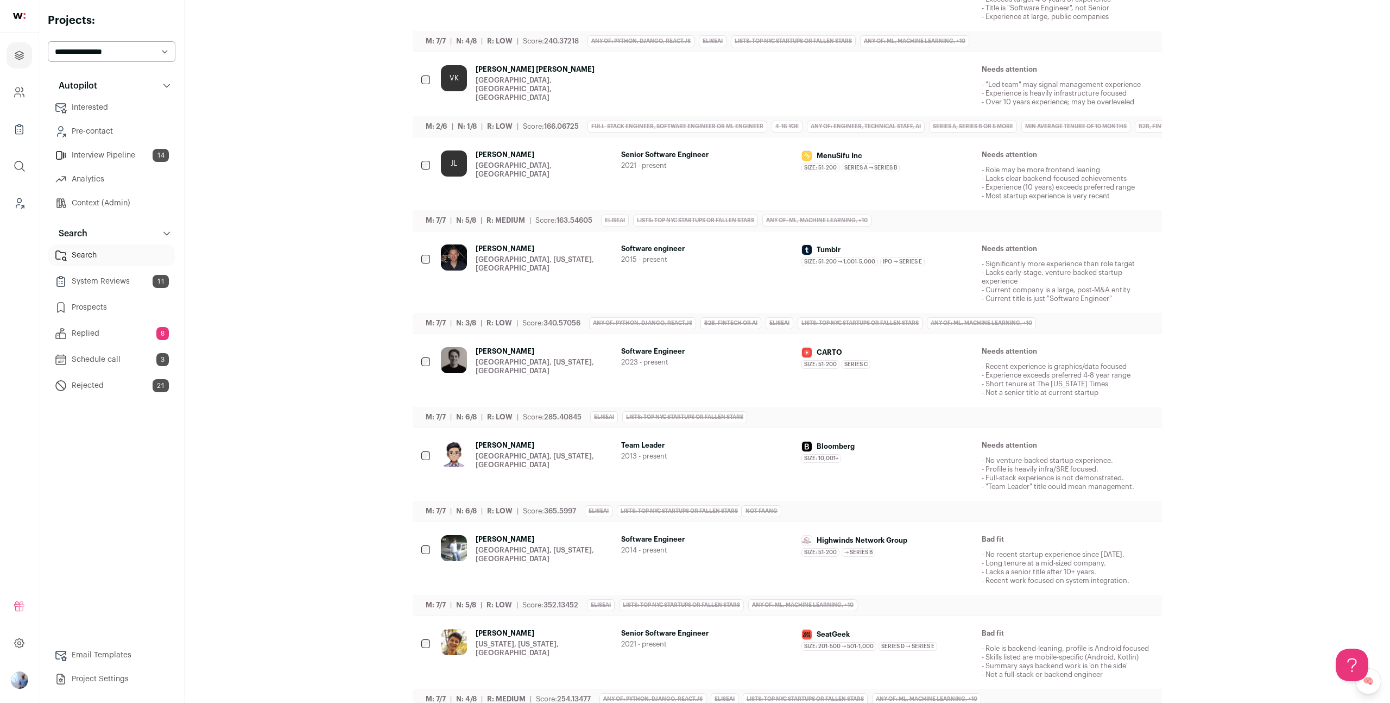
click at [695, 554] on p "- No recent startup experience since 2014. - Long tenure at a mid-sized company…" at bounding box center [1068, 567] width 172 height 35
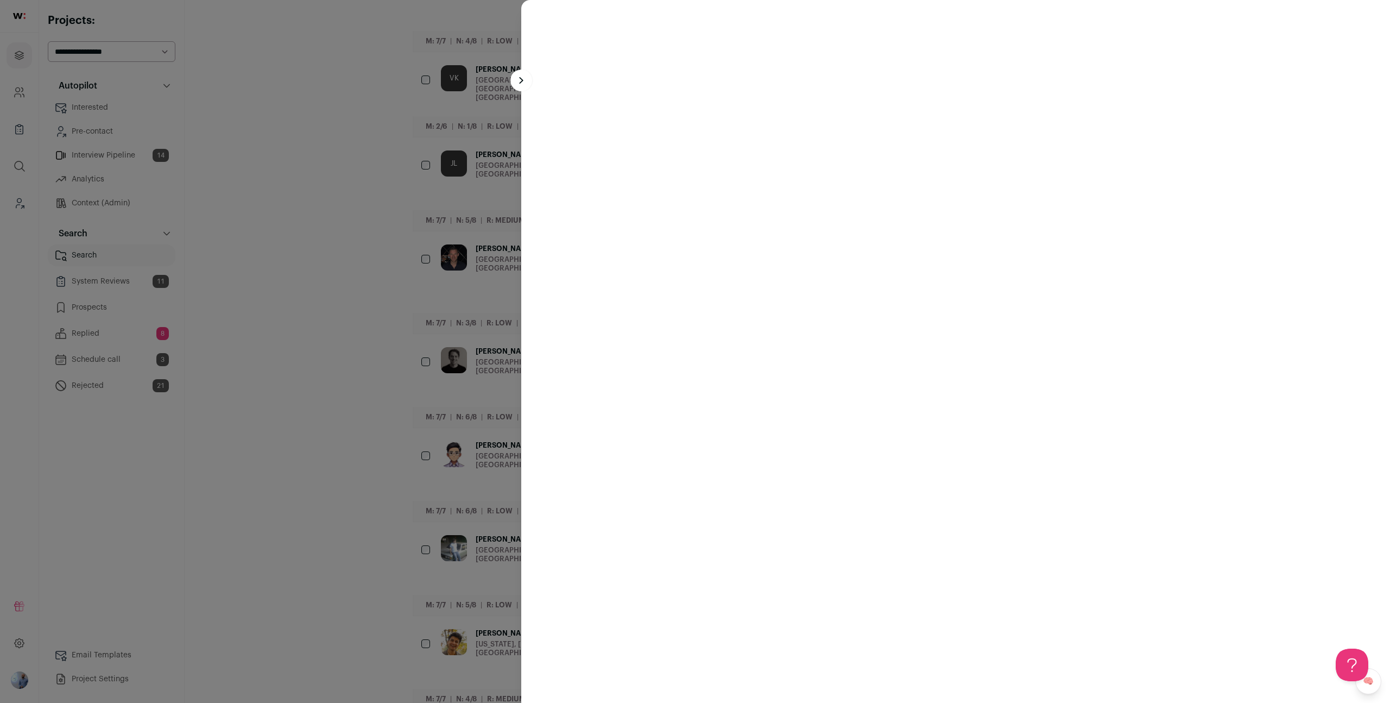
click at [695, 554] on turbo-frame at bounding box center [955, 351] width 869 height 703
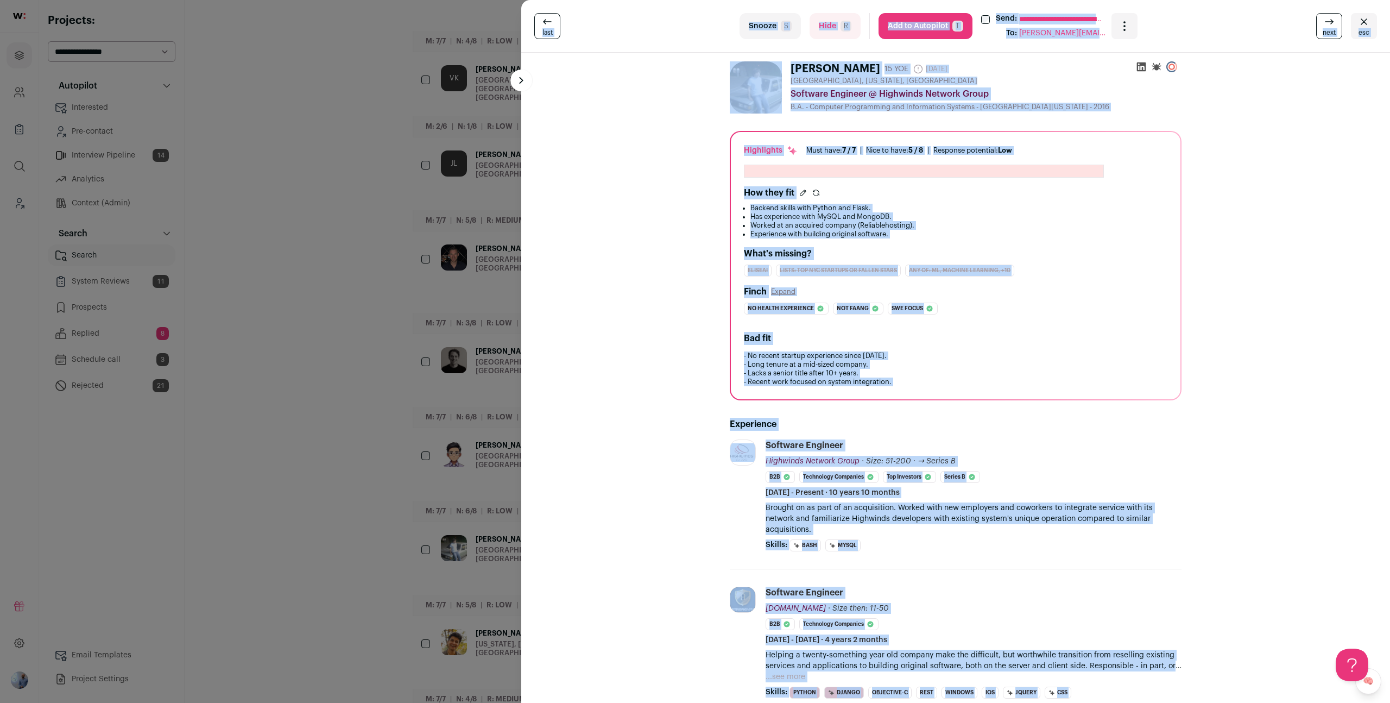
click at [695, 351] on p "- No recent startup experience since 2014. - Long tenure at a mid-sized company…" at bounding box center [956, 368] width 424 height 35
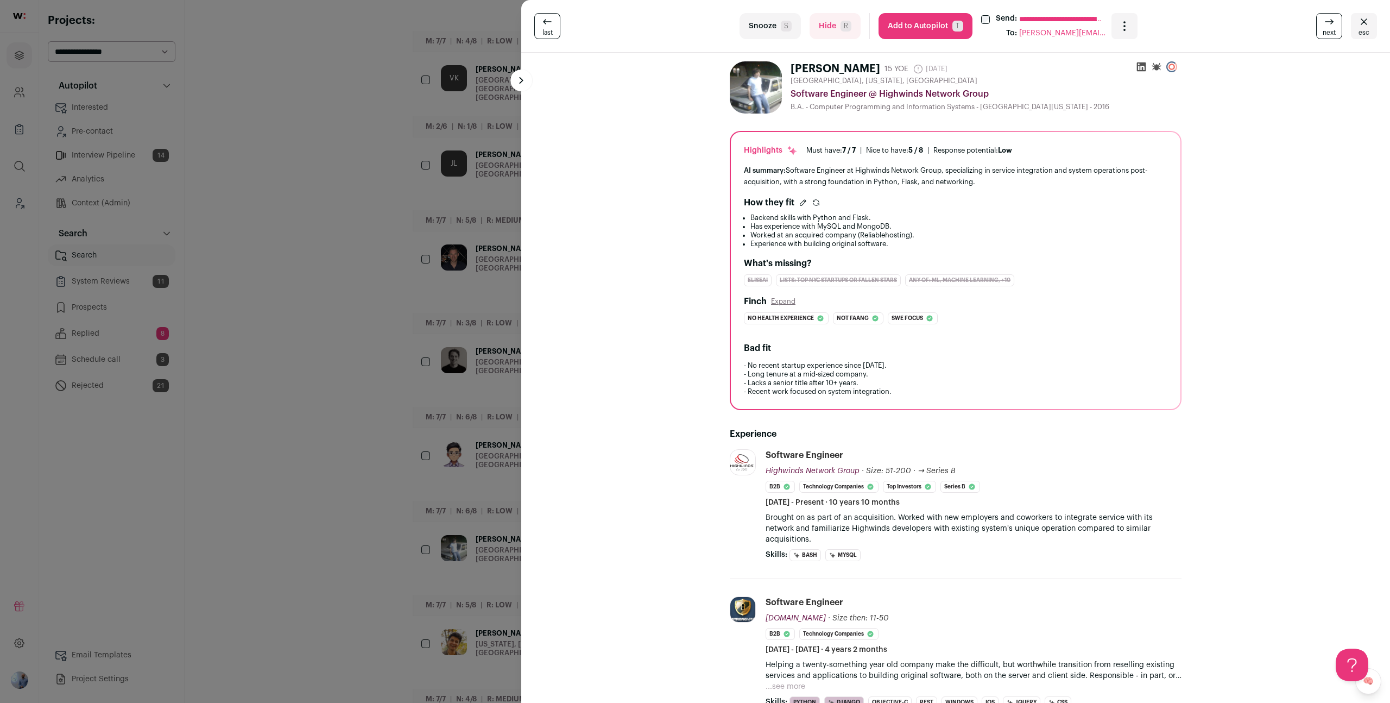
click at [695, 435] on h2 "Experience" at bounding box center [956, 433] width 452 height 13
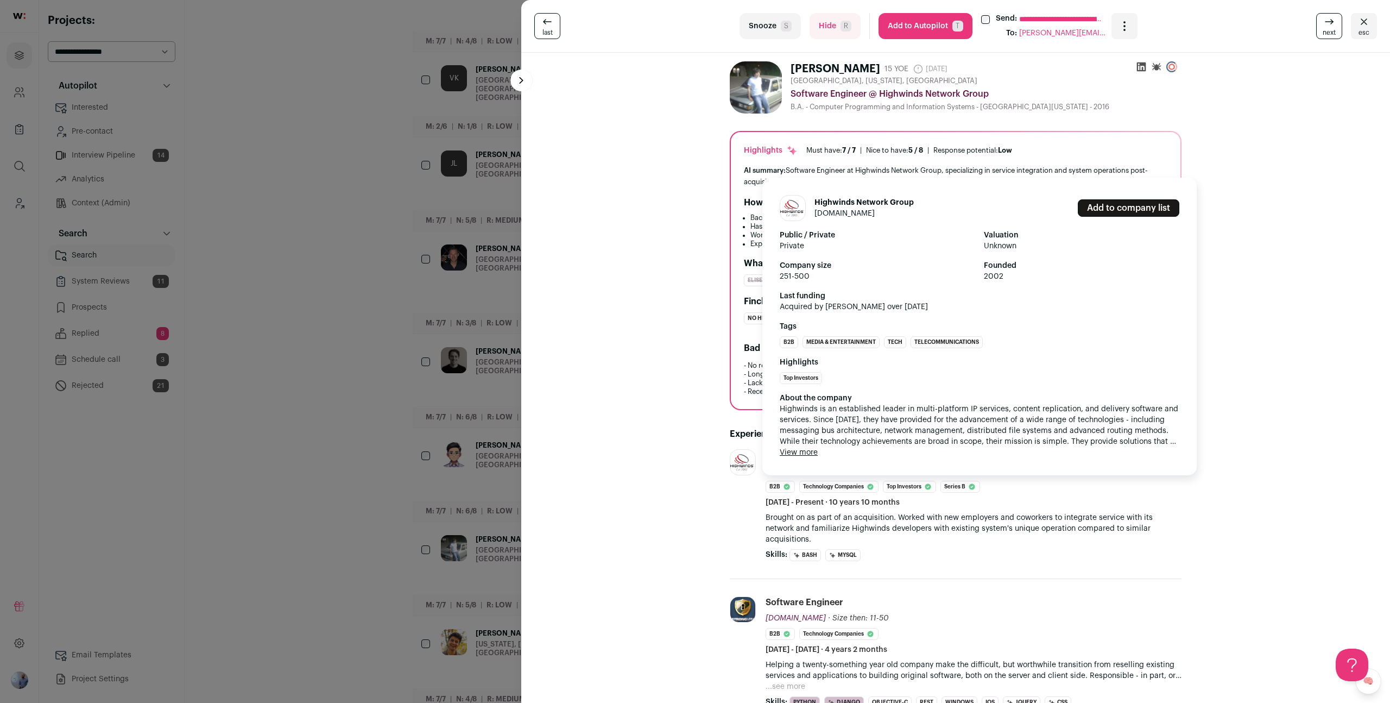
click at [695, 273] on span "2002" at bounding box center [1082, 276] width 196 height 11
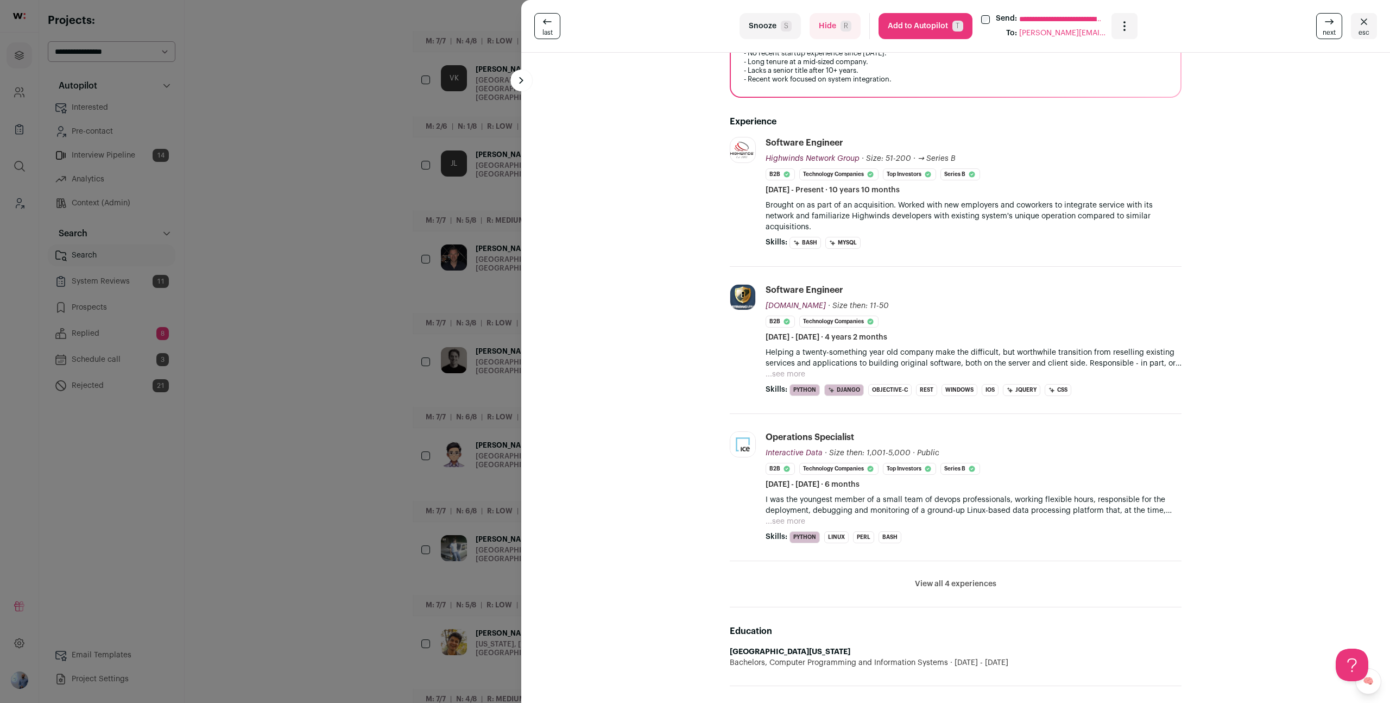
scroll to position [313, 0]
click at [498, 568] on div "**********" at bounding box center [695, 351] width 1390 height 703
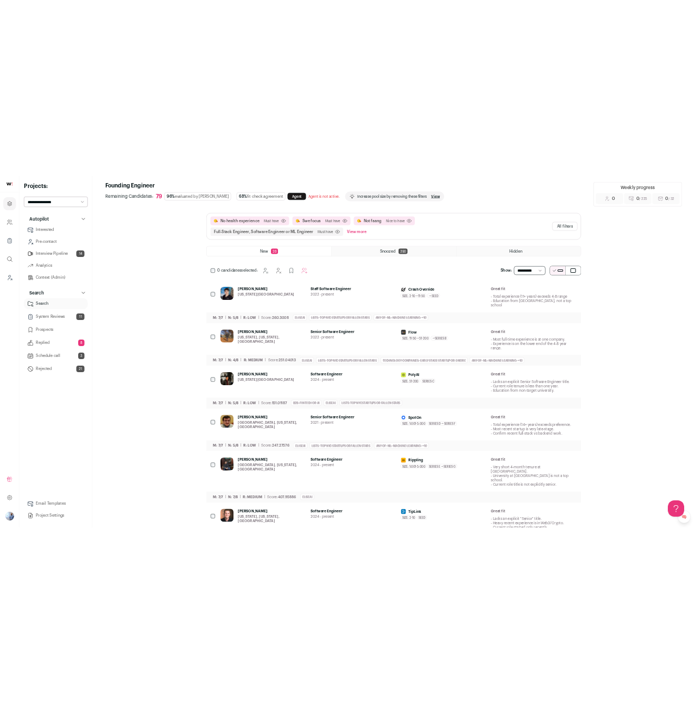
scroll to position [0, 0]
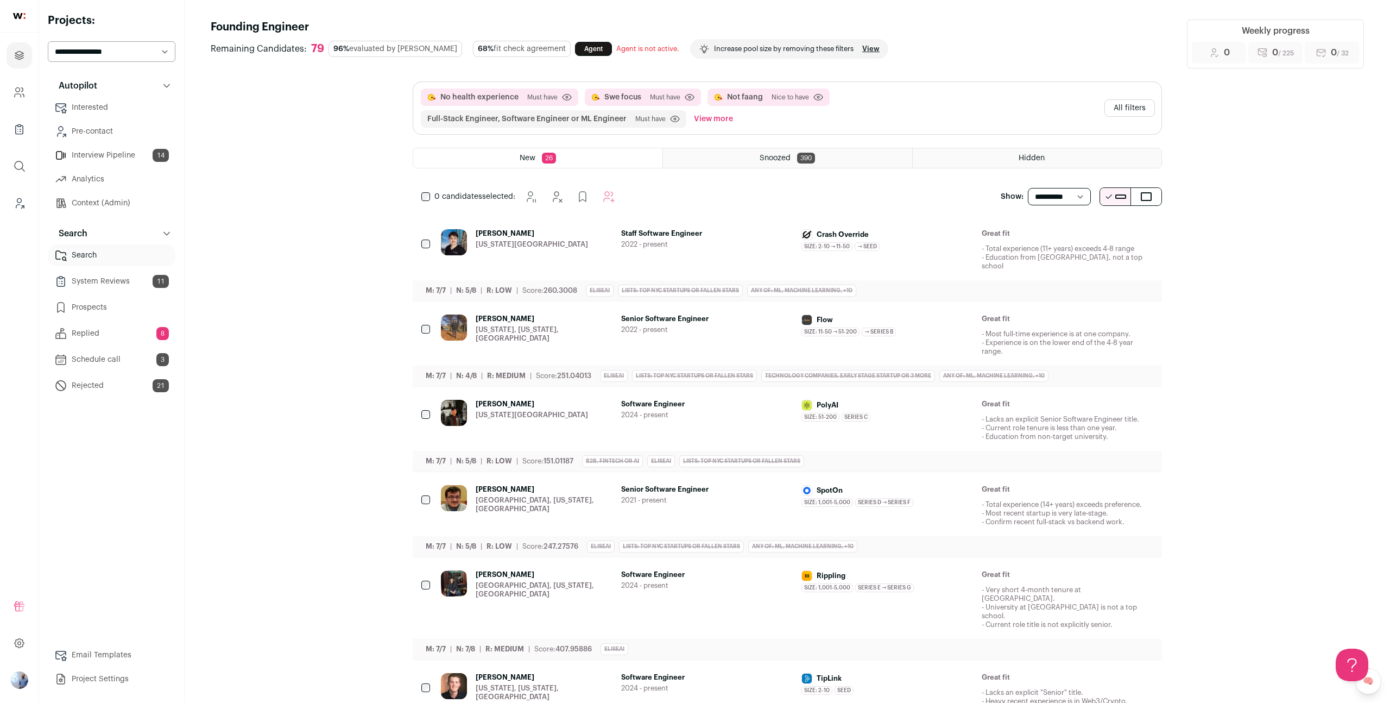
click at [695, 301] on div "Arjuna Sondhi New York, New York, United States Senior Software Engineer 2022 -…" at bounding box center [787, 343] width 749 height 85
click at [695, 314] on div "Flow" at bounding box center [888, 319] width 172 height 11
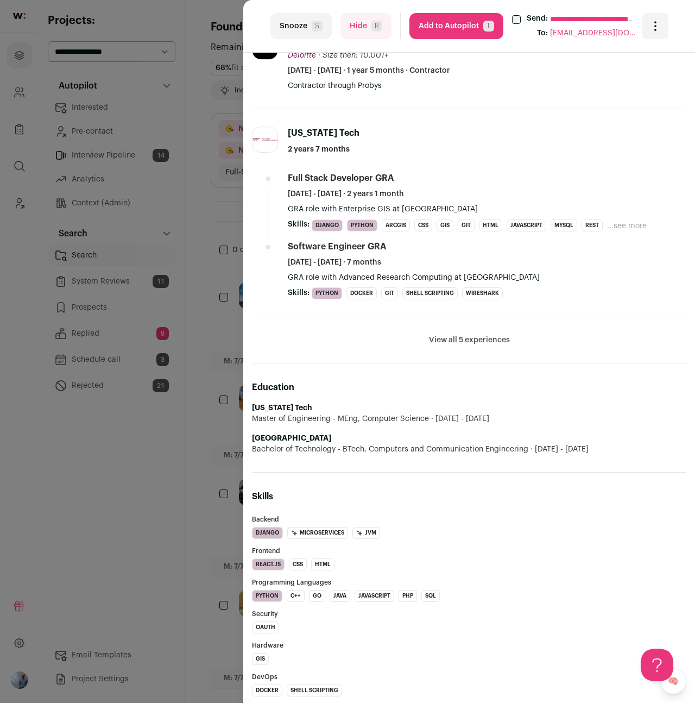
scroll to position [710, 0]
